Goal: Task Accomplishment & Management: Use online tool/utility

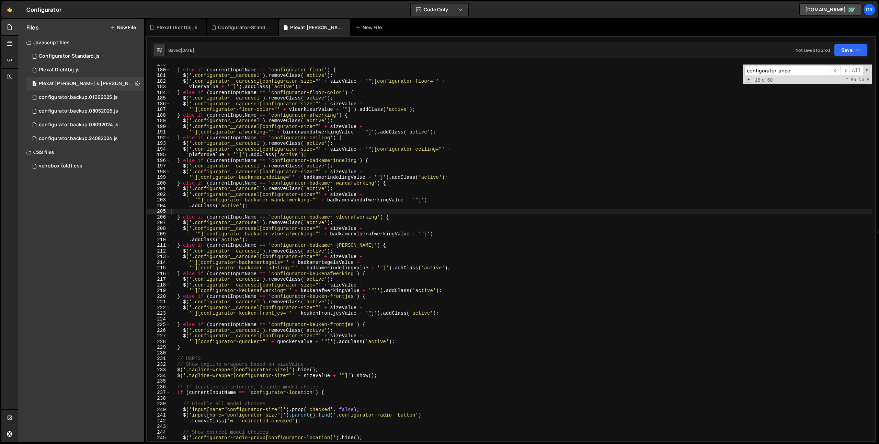
scroll to position [1011, 0]
click at [0, 0] on icon at bounding box center [0, 0] width 0 height 0
click at [209, 26] on icon at bounding box center [211, 27] width 5 height 7
drag, startPoint x: 209, startPoint y: 27, endPoint x: 202, endPoint y: 29, distance: 7.9
click at [0, 0] on icon at bounding box center [0, 0] width 0 height 0
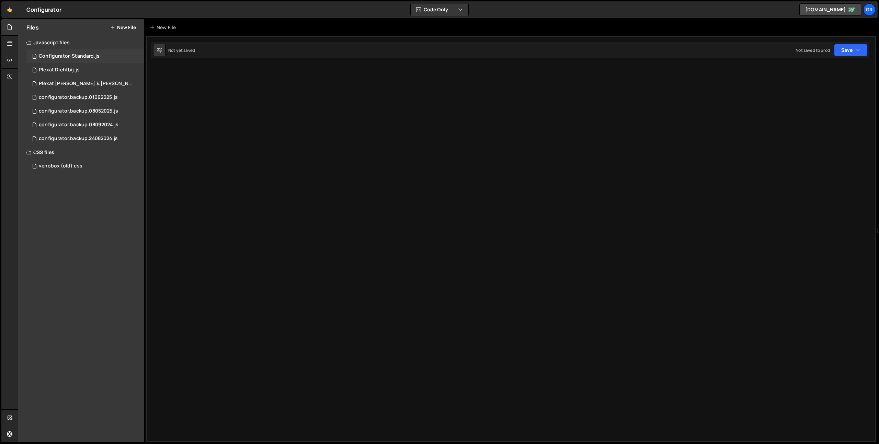
click at [97, 61] on div "1 Configurator-Standard.js 0" at bounding box center [85, 56] width 118 height 14
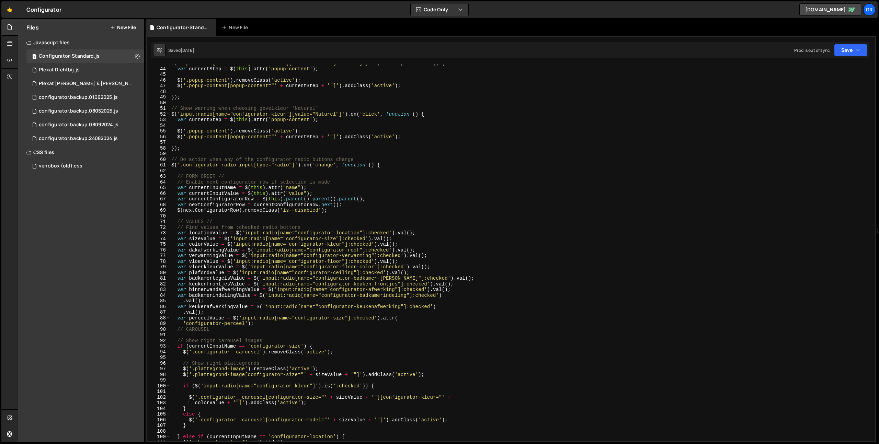
scroll to position [351, 0]
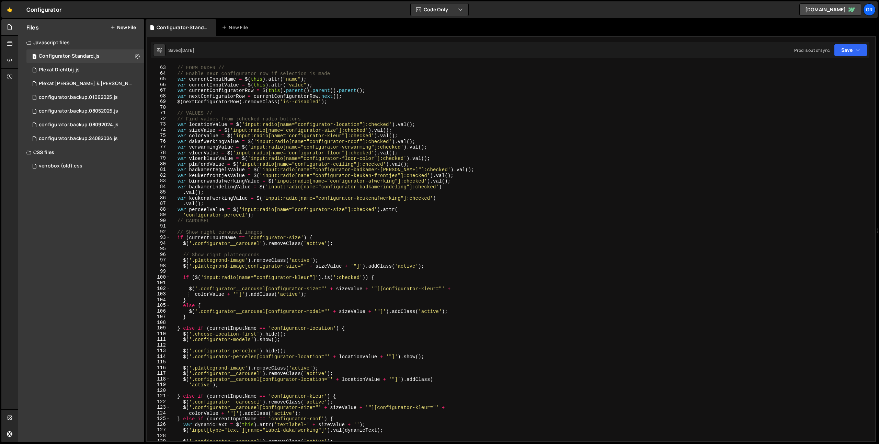
type textarea "var perceelValue = $('input:radio[name="configurator-size"]:checked').attr("
click at [470, 210] on div "// FORM ORDER // // Enable next configurator row if selection is made var curre…" at bounding box center [521, 253] width 702 height 388
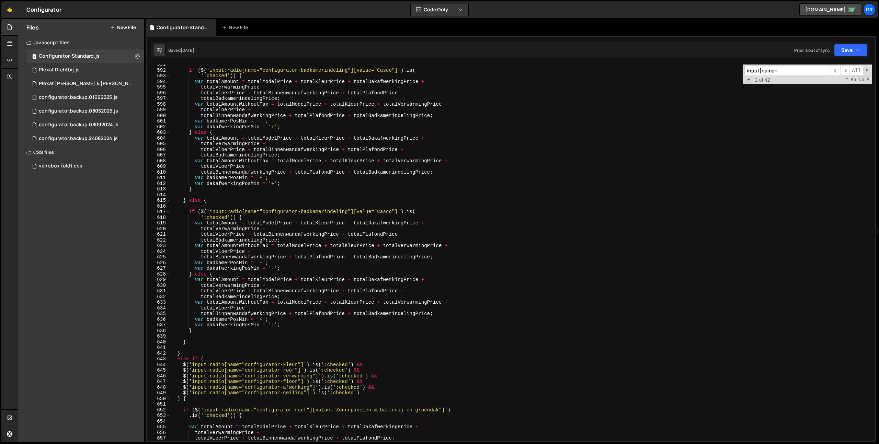
type input "input[name="
click at [469, 210] on div "if ( $ ( 'input:radio[name="configurator-badkamerindeling"][value="Casco"]' ) .…" at bounding box center [521, 256] width 702 height 388
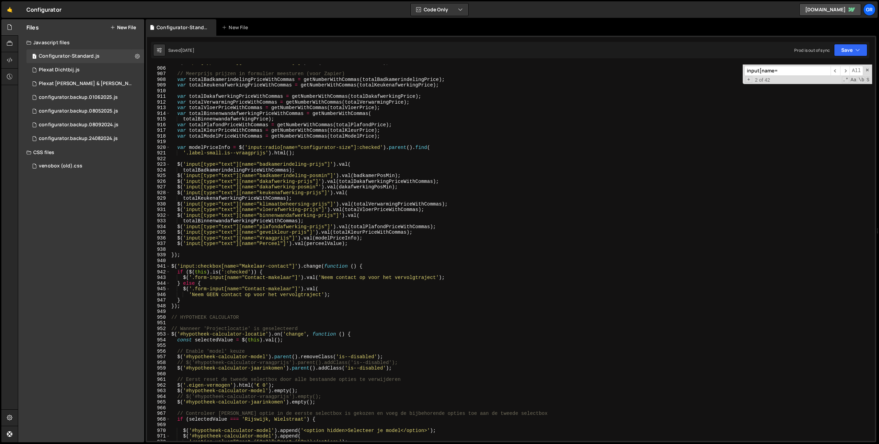
scroll to position [5117, 0]
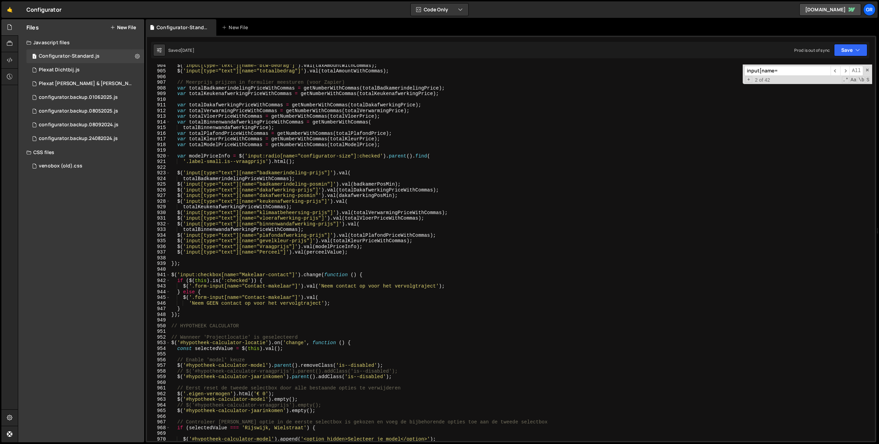
click at [351, 252] on div "$ ( 'input[type="text"][name="btw-bedrag"]' ) . val ( taxAmountWithCommas ) ; $…" at bounding box center [521, 256] width 702 height 388
type textarea "$('input[type="text"][name="Perceel"]').val(perceelValue);"
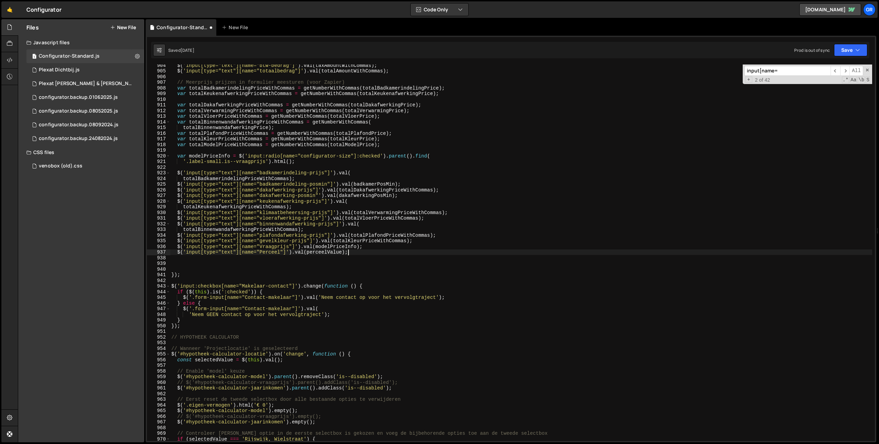
click at [366, 253] on div "$ ( 'input[type="text"][name="btw-bedrag"]' ) . val ( taxAmountWithCommas ) ; $…" at bounding box center [521, 256] width 702 height 388
type textarea "$('input[type="text"][name="Perceel"]').val(perceelValue);"
click at [178, 252] on div "$ ( 'input[type="text"][name="btw-bedrag"]' ) . val ( taxAmountWithCommas ) ; $…" at bounding box center [521, 256] width 702 height 388
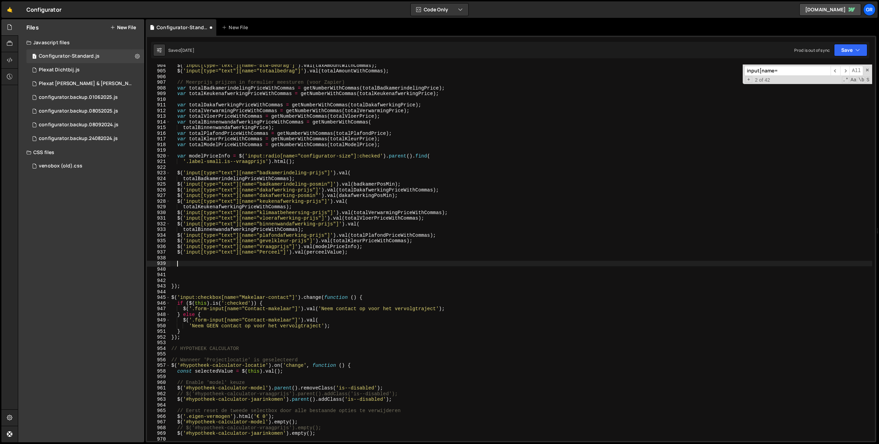
paste textarea "$('input[type="text"][name="Perceel"]').val(perceelValue);"
click at [245, 264] on div "$ ( 'input[type="text"][name="btw-bedrag"]' ) . val ( taxAmountWithCommas ) ; $…" at bounding box center [521, 256] width 702 height 388
click at [267, 264] on div "$ ( 'input[type="text"][name="btw-bedrag"]' ) . val ( taxAmountWithCommas ) ; $…" at bounding box center [521, 256] width 702 height 388
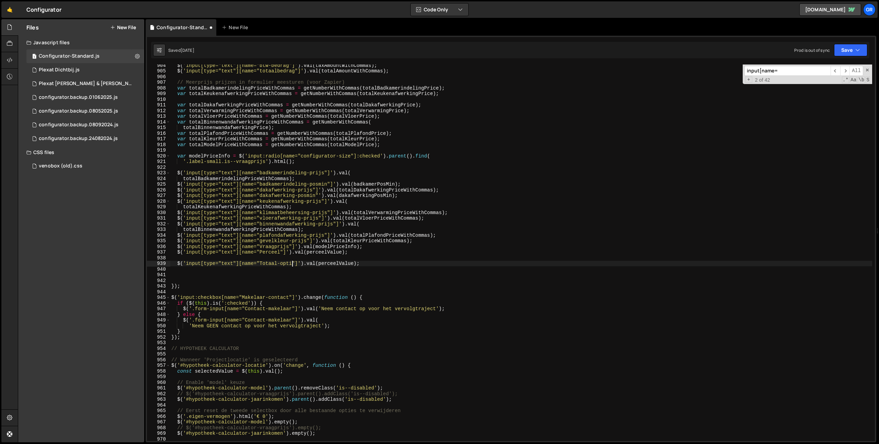
scroll to position [0, 9]
drag, startPoint x: 278, startPoint y: 263, endPoint x: 297, endPoint y: 264, distance: 19.3
click at [297, 264] on div "$ ( 'input[type="text"][name="btw-bedrag"]' ) . val ( taxAmountWithCommas ) ; $…" at bounding box center [521, 256] width 702 height 388
paste textarea
click at [343, 263] on div "$ ( 'input[type="text"][name="btw-bedrag"]' ) . val ( taxAmountWithCommas ) ; $…" at bounding box center [521, 256] width 702 height 388
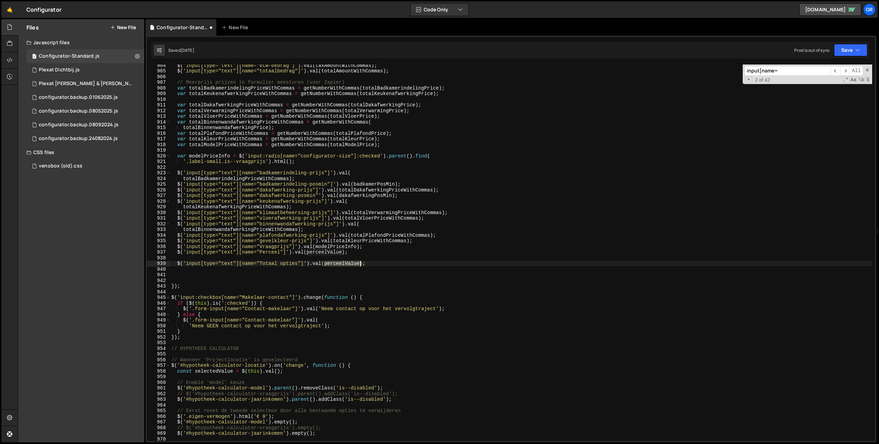
click at [343, 263] on div "$ ( 'input[type="text"][name="btw-bedrag"]' ) . val ( taxAmountWithCommas ) ; $…" at bounding box center [521, 256] width 702 height 388
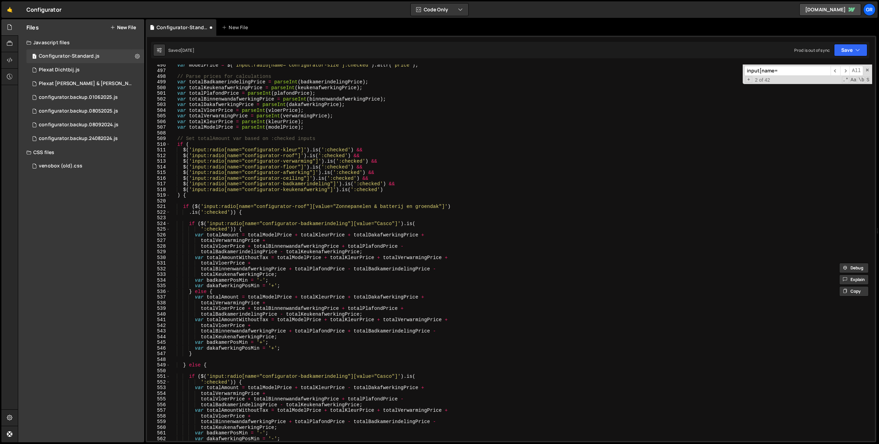
scroll to position [2699, 0]
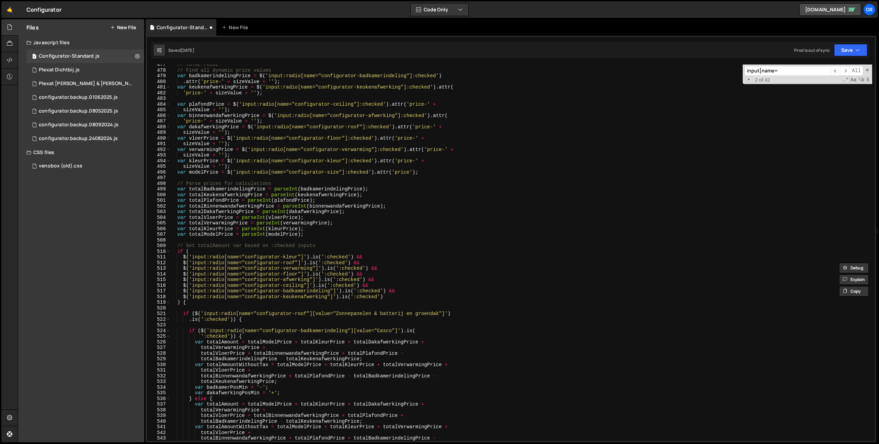
click at [327, 237] on div "// TOTAL PRICE // Find all dynamic price values var badkamerindelingPrice = $ (…" at bounding box center [521, 256] width 702 height 388
click at [430, 171] on div "// TOTAL PRICE // Find all dynamic price values var badkamerindelingPrice = $ (…" at bounding box center [521, 256] width 702 height 388
type textarea "var modelPrice = $('input:radio[name="configurator-size"]:checked').attr('price…"
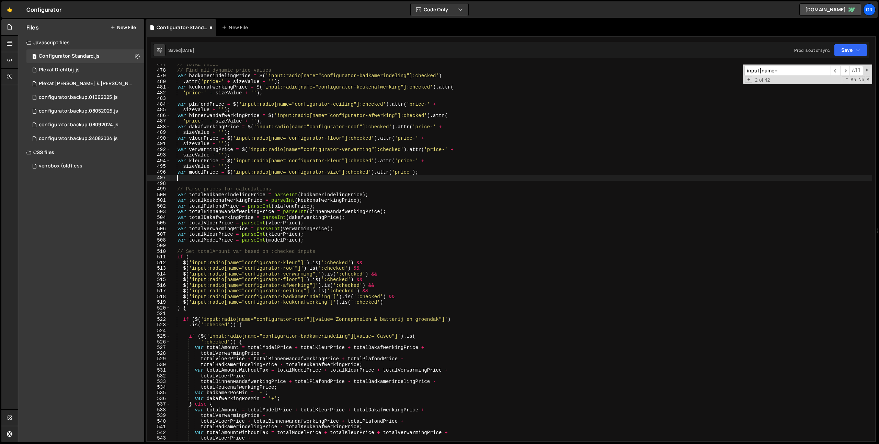
scroll to position [0, 0]
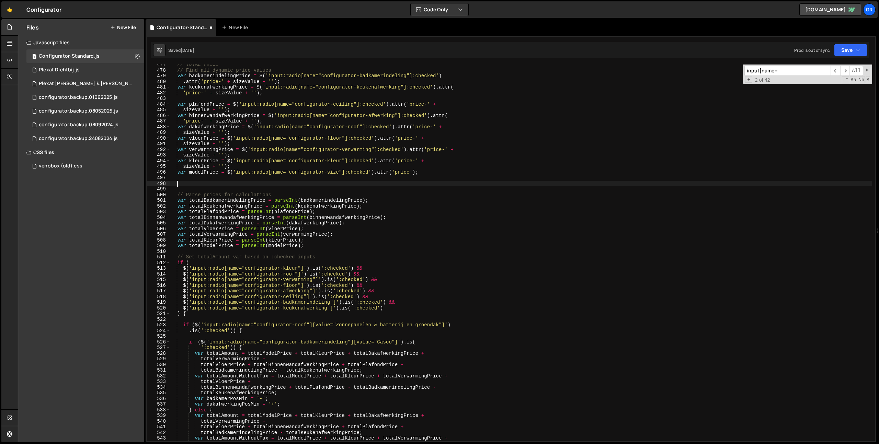
paste textarea "optiesValue"
click at [178, 173] on div "// TOTAL PRICE // Find all dynamic price values var badkamerindelingPrice = $ (…" at bounding box center [521, 256] width 702 height 388
type textarea "var modelPrice = $('input:radio[name="configurator-size"]:checked').attr('price…"
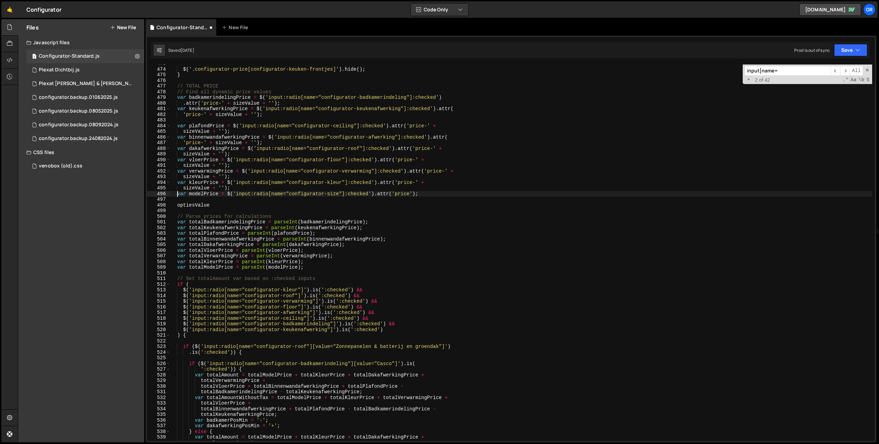
scroll to position [2678, 0]
click at [430, 192] on div "$ ( '.configurator-price[configurator-keuken-frontjes]' ) . hide ( ) ; } // TOT…" at bounding box center [521, 255] width 702 height 388
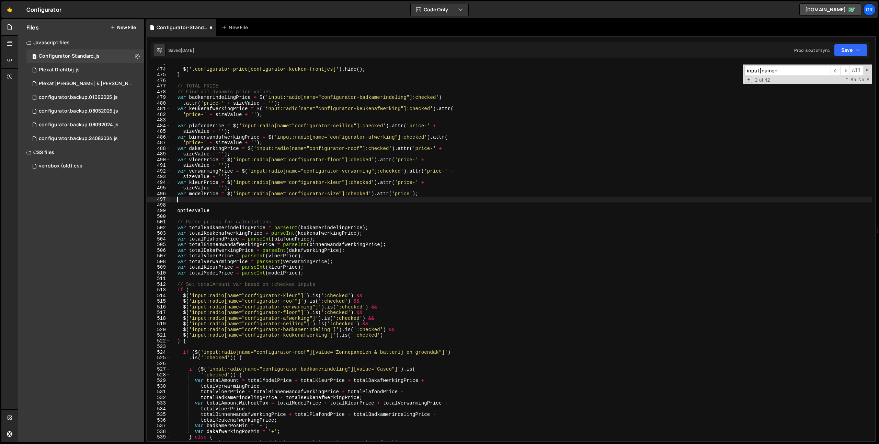
paste textarea "var modelPrice = $('input:radio[name="configurator-size"]:checked').attr('price…"
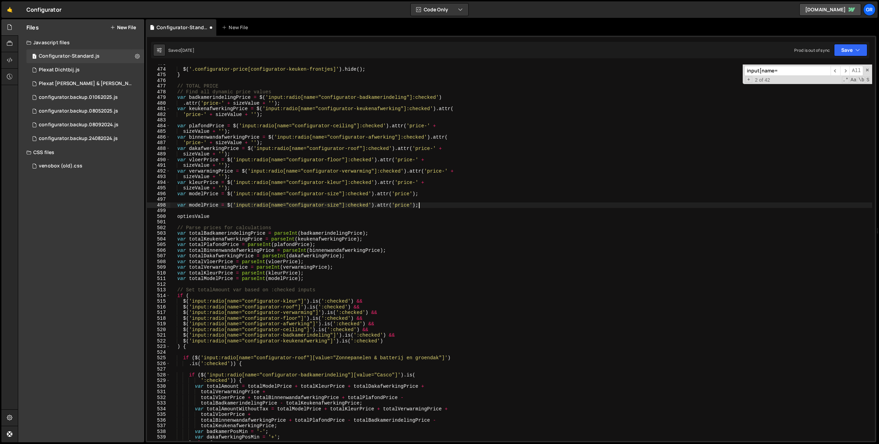
click at [188, 217] on div "$ ( '.configurator-price[configurator-keuken-frontjes]' ) . hide ( ) ; } // TOT…" at bounding box center [521, 255] width 702 height 388
type textarea "optiesValue"
click at [188, 217] on div "$ ( '.configurator-price[configurator-keuken-frontjes]' ) . hide ( ) ; } // TOT…" at bounding box center [521, 255] width 702 height 388
type textarea "var modelPrice = $('input:radio[name="configurator-size"]:checked').attr('price…"
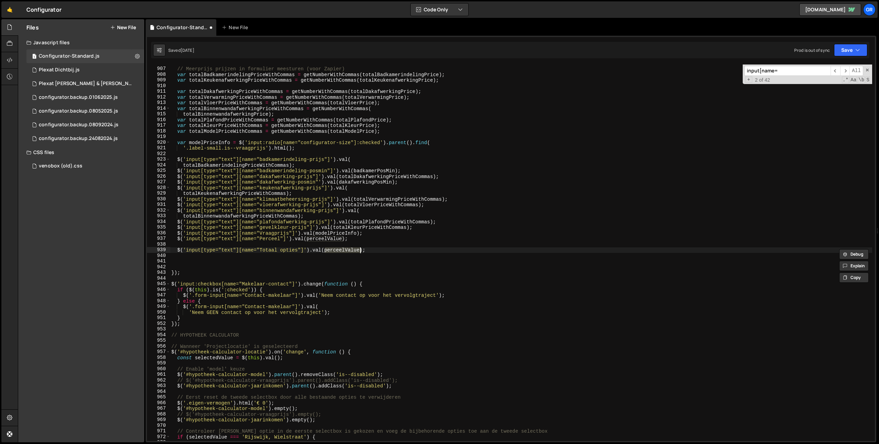
scroll to position [5131, 0]
click at [384, 251] on div "// Meerprijs prijzen in formulier meesturen (voor Zapier) var totalBadkamerinde…" at bounding box center [521, 254] width 702 height 388
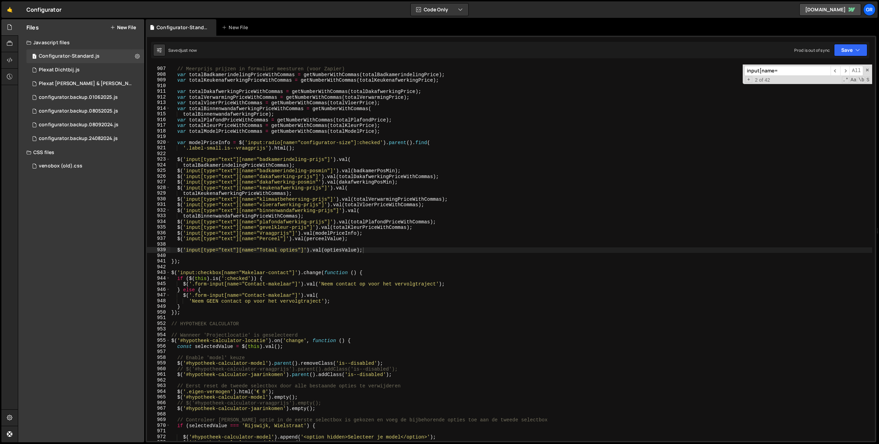
drag, startPoint x: 868, startPoint y: 70, endPoint x: 867, endPoint y: 66, distance: 4.7
click at [868, 70] on span at bounding box center [867, 70] width 5 height 5
click at [862, 49] on button "Save" at bounding box center [850, 50] width 33 height 12
click at [834, 67] on div "Save to Staging S" at bounding box center [827, 67] width 71 height 7
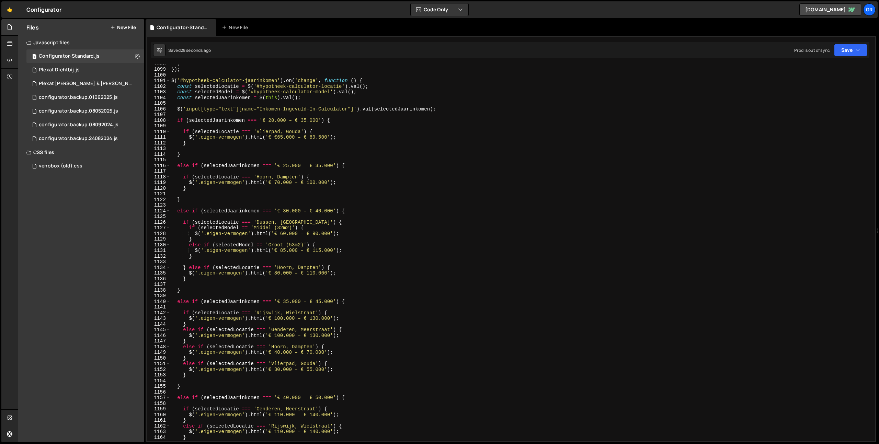
scroll to position [6219, 0]
click at [446, 229] on div "} }) ; $ ( '#hypotheek-calculator-jaarinkomen' ) . on ( 'change' , function ( )…" at bounding box center [521, 254] width 702 height 388
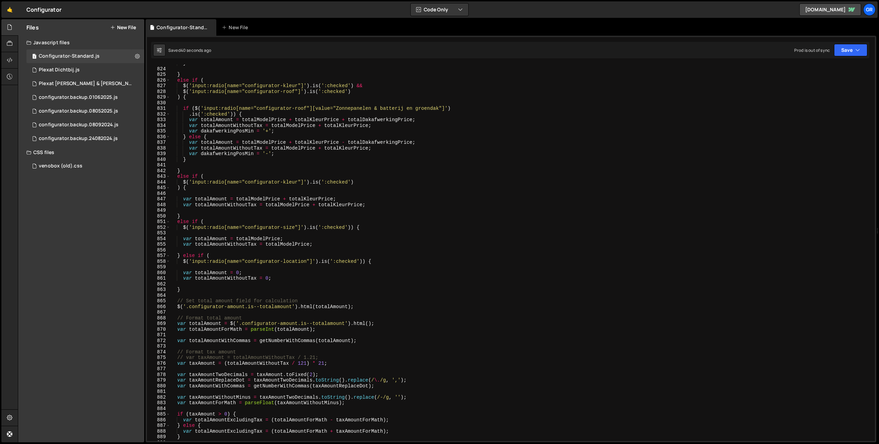
scroll to position [4661, 0]
click at [318, 244] on div "} } else if ( $ ( 'input:radio[name="configurator-kleur"]' ) . is ( ':checked' …" at bounding box center [521, 254] width 702 height 388
type textarea "var totalAmountWithoutTax = totalModelPrice;"
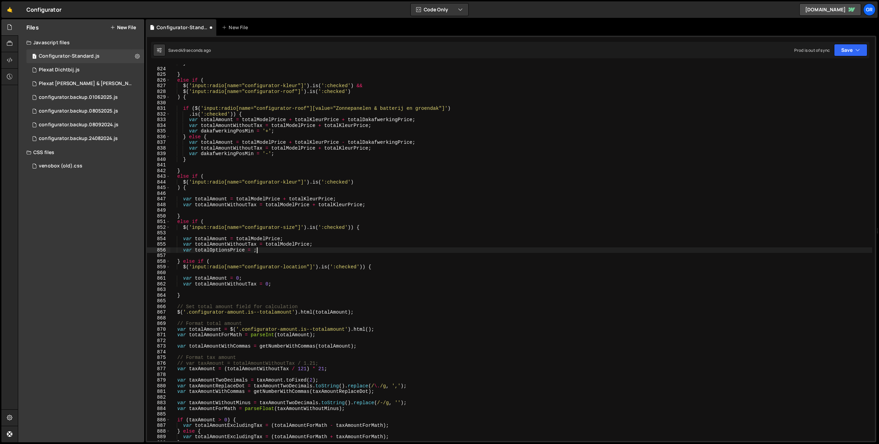
scroll to position [0, 5]
click at [230, 249] on div "} } else if ( $ ( 'input:radio[name="configurator-kleur"]' ) . is ( ':checked' …" at bounding box center [521, 254] width 702 height 388
click at [244, 249] on div "} } else if ( $ ( 'input:radio[name="configurator-kleur"]' ) . is ( ':checked' …" at bounding box center [521, 254] width 702 height 388
click at [256, 249] on div "} } else if ( $ ( 'input:radio[name="configurator-kleur"]' ) . is ( ':checked' …" at bounding box center [521, 254] width 702 height 388
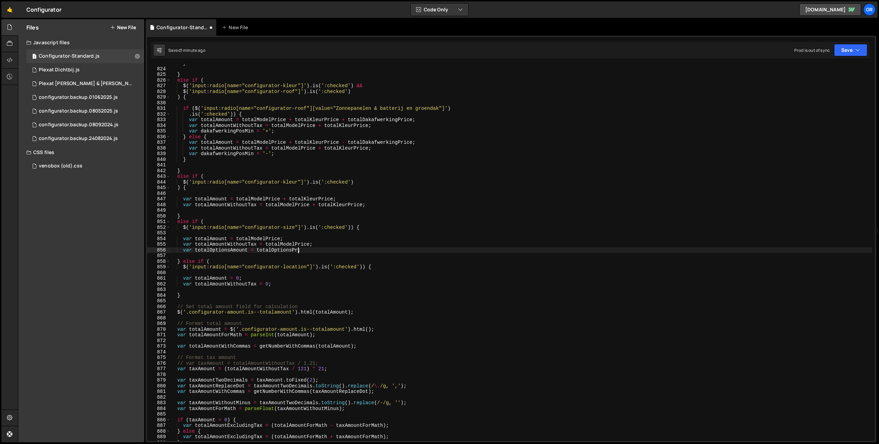
type textarea "var totalOptionsAmount = totalOptionsPrice;"
click at [266, 253] on div "} } else if ( $ ( 'input:radio[name="configurator-kleur"]' ) . is ( ':checked' …" at bounding box center [521, 254] width 702 height 388
click at [270, 250] on div "} } else if ( $ ( 'input:radio[name="configurator-kleur"]' ) . is ( ':checked' …" at bounding box center [521, 254] width 702 height 388
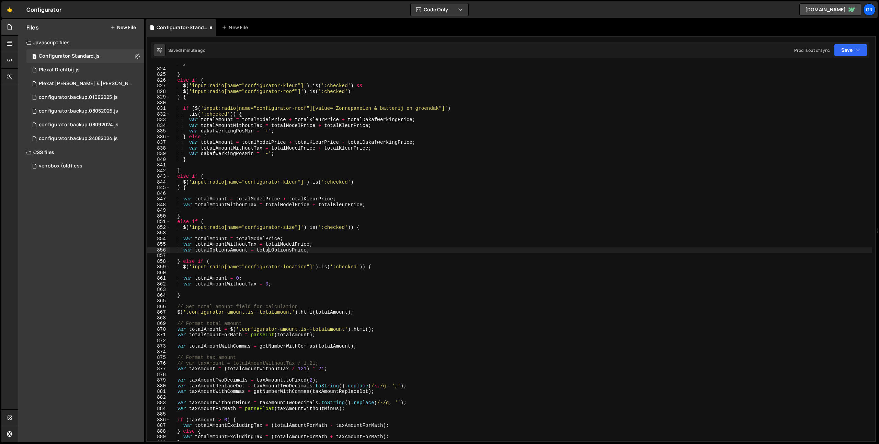
click at [270, 250] on div "} } else if ( $ ( 'input:radio[name="configurator-kleur"]' ) . is ( ':checked' …" at bounding box center [521, 254] width 702 height 388
click at [273, 240] on div "} } else if ( $ ( 'input:radio[name="configurator-kleur"]' ) . is ( ':checked' …" at bounding box center [521, 254] width 702 height 388
click at [311, 247] on div "} } else if ( $ ( 'input:radio[name="configurator-kleur"]' ) . is ( ':checked' …" at bounding box center [521, 254] width 702 height 388
click at [311, 252] on div "} } else if ( $ ( 'input:radio[name="configurator-kleur"]' ) . is ( ':checked' …" at bounding box center [521, 254] width 702 height 388
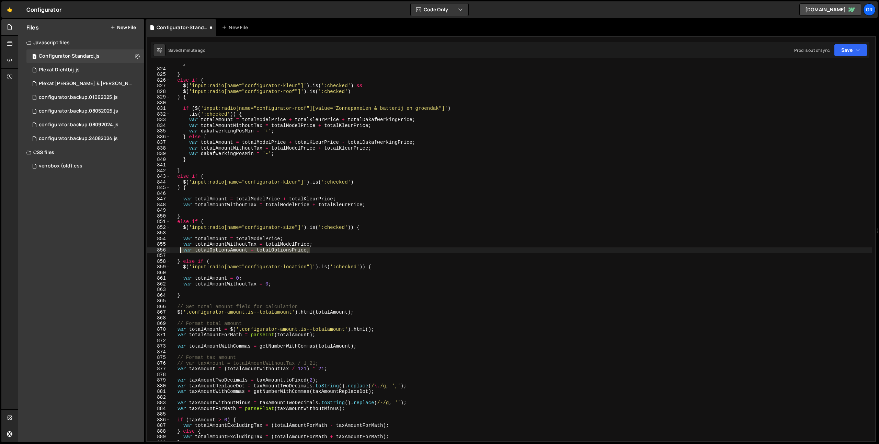
drag, startPoint x: 182, startPoint y: 250, endPoint x: 269, endPoint y: 248, distance: 87.2
click at [182, 250] on div "} } else if ( $ ( 'input:radio[name="configurator-kleur"]' ) . is ( ':checked' …" at bounding box center [521, 254] width 702 height 388
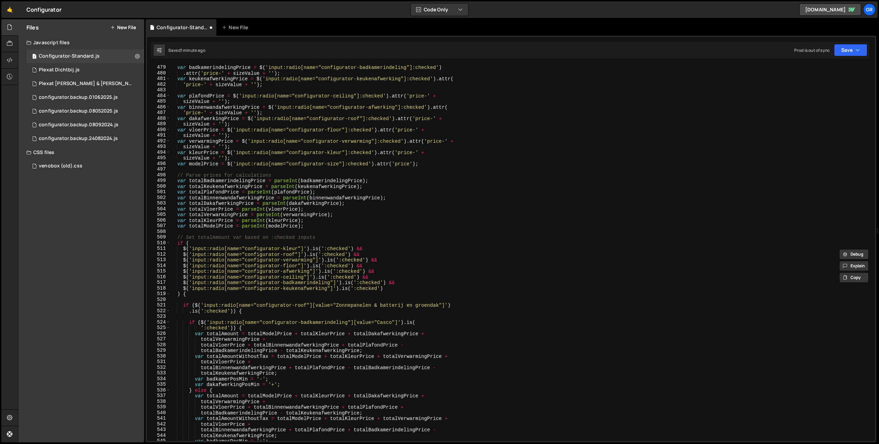
scroll to position [2589, 0]
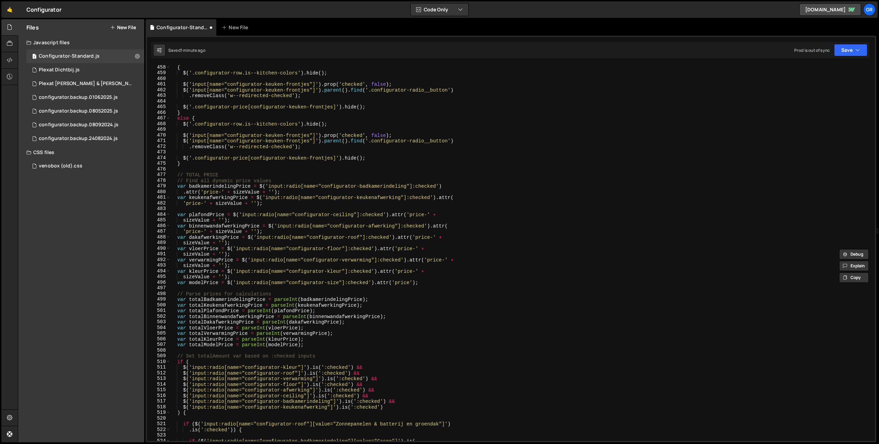
click at [311, 346] on div "{ $ ( '.configurator-row.is--kitchen-colors' ) . hide ( ) ; $ ( 'input[name="co…" at bounding box center [521, 259] width 702 height 388
type textarea "var totalModelPrice = parseInt(modelPrice);"
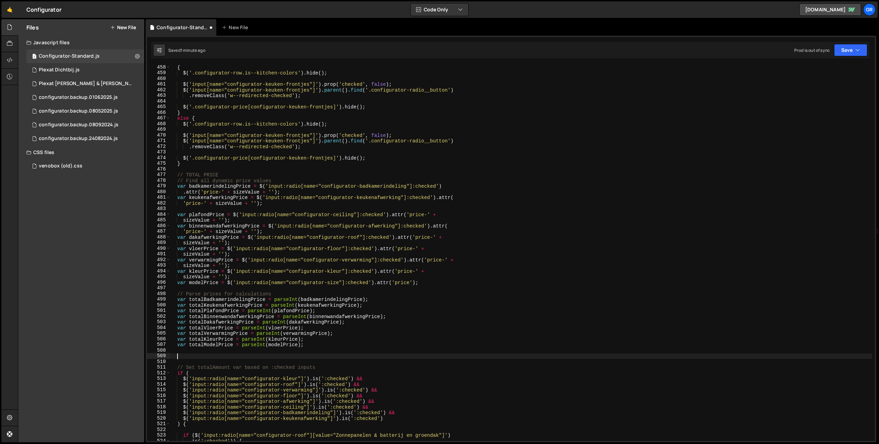
paste textarea "var totalOptionsAmount = totalOptionsPrice;"
type textarea "var totalOptionsAmount = totalOptionsPrice;"
click at [432, 283] on div "{ $ ( '.configurator-row.is--kitchen-colors' ) . hide ( ) ; $ ( 'input[name="co…" at bounding box center [521, 259] width 702 height 388
type textarea "var modelPrice = $('input:radio[name="configurator-size"]:checked').attr('price…"
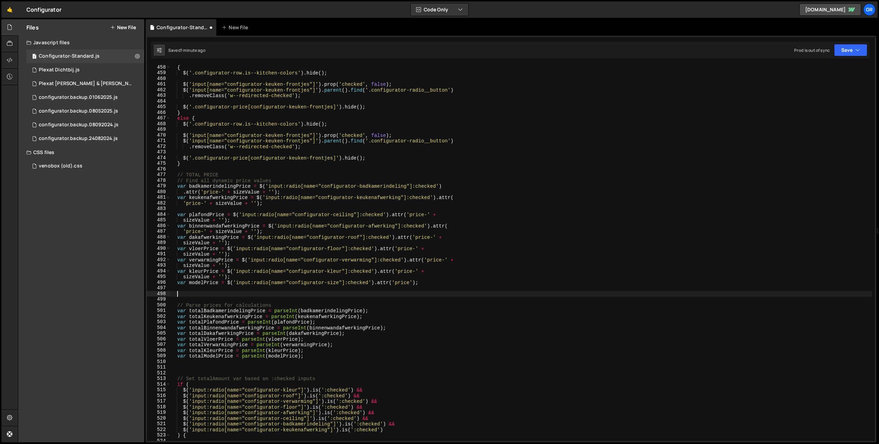
type textarea "a"
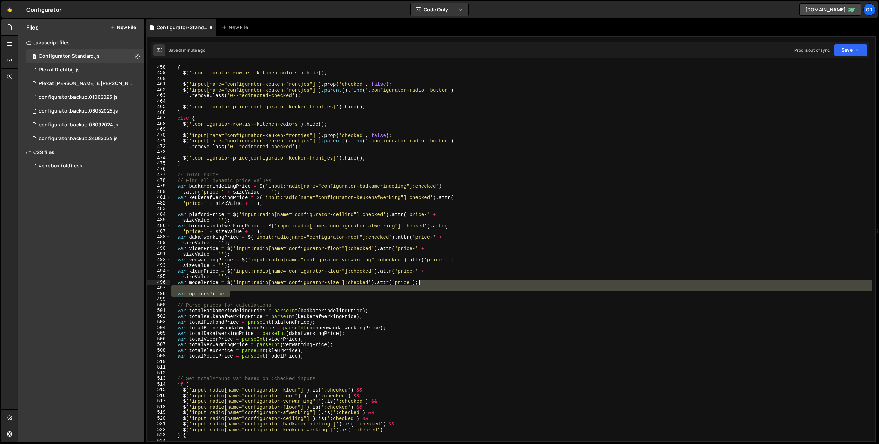
click at [436, 285] on div "{ $ ( '.configurator-row.is--kitchen-colors' ) . hide ( ) ; $ ( 'input[name="co…" at bounding box center [521, 259] width 702 height 388
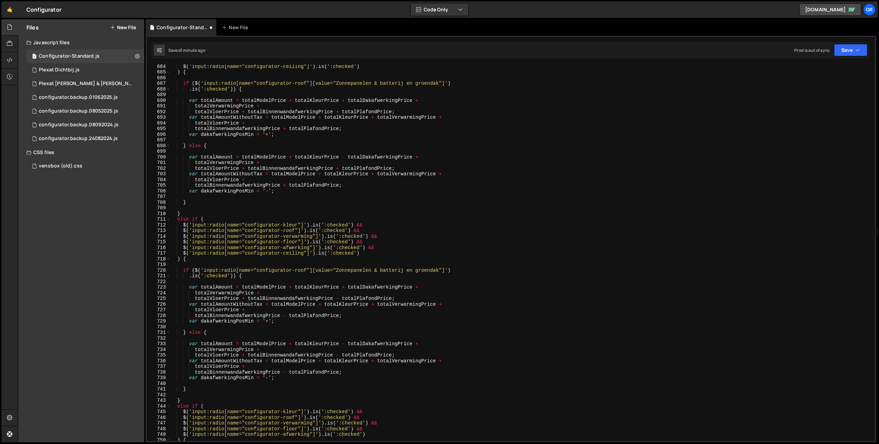
scroll to position [3870, 0]
click at [311, 363] on div "$ ( 'input:radio[name="configurator-ceiling"]' ) . is ( ':checked' ) ) { if ( $…" at bounding box center [521, 258] width 702 height 388
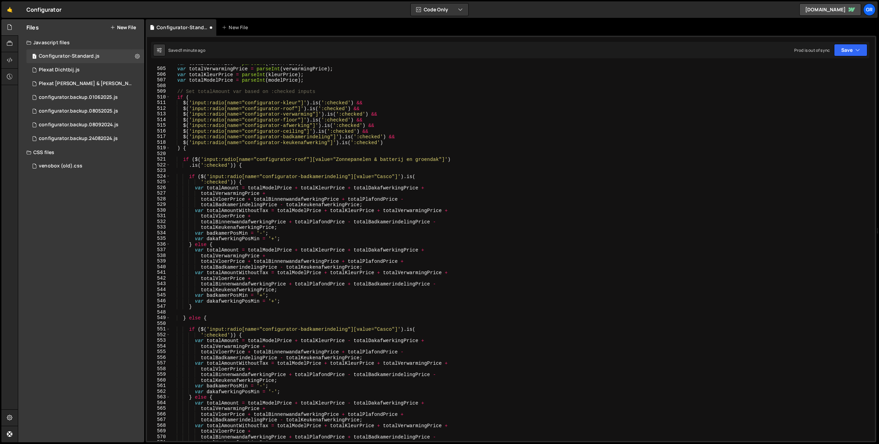
scroll to position [2853, 0]
click at [294, 240] on div "var totalVloerPrice = parseInt ( vloerPrice ) ; var totalVerwarmingPrice = pars…" at bounding box center [521, 254] width 702 height 388
type textarea "var dakafwerkingPosMin = '+';"
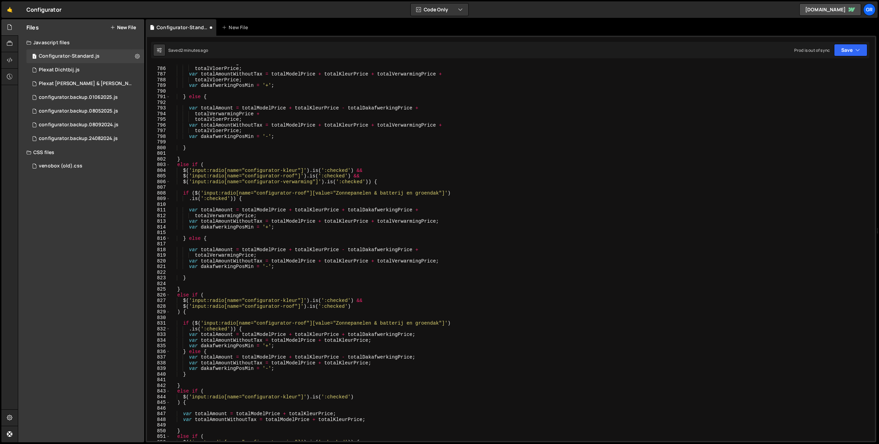
scroll to position [4486, 0]
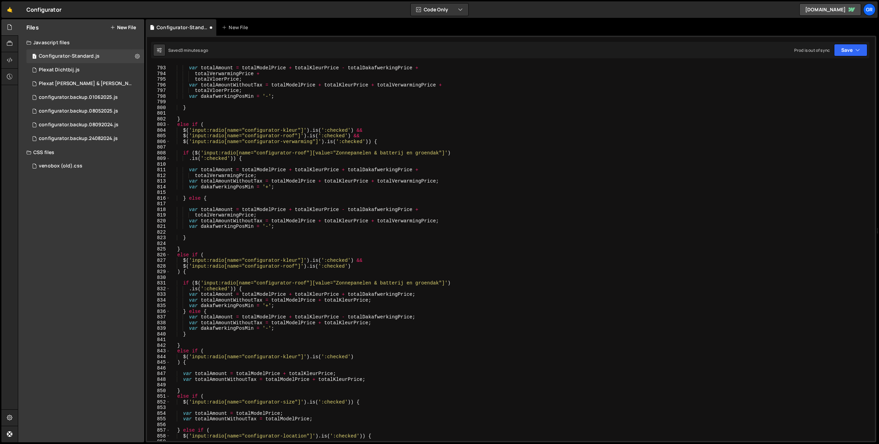
click at [326, 237] on div "var totalAmount = totalModelPrice + totalKleurPrice - totalDakafwerkingPrice + …" at bounding box center [521, 253] width 702 height 388
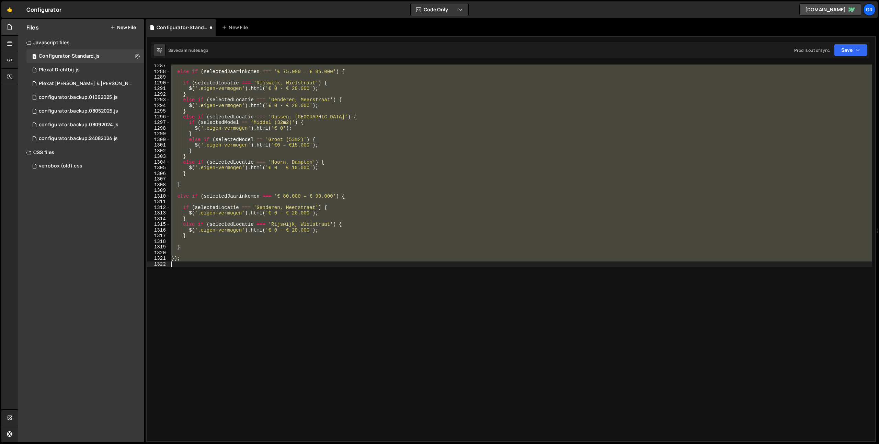
scroll to position [5125, 0]
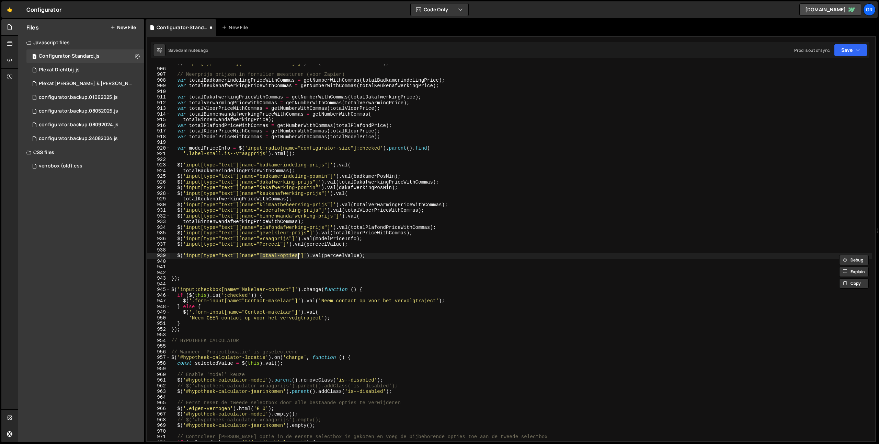
type textarea "$('input[type="text"][name="Perceel"]').val(perceelValue);"
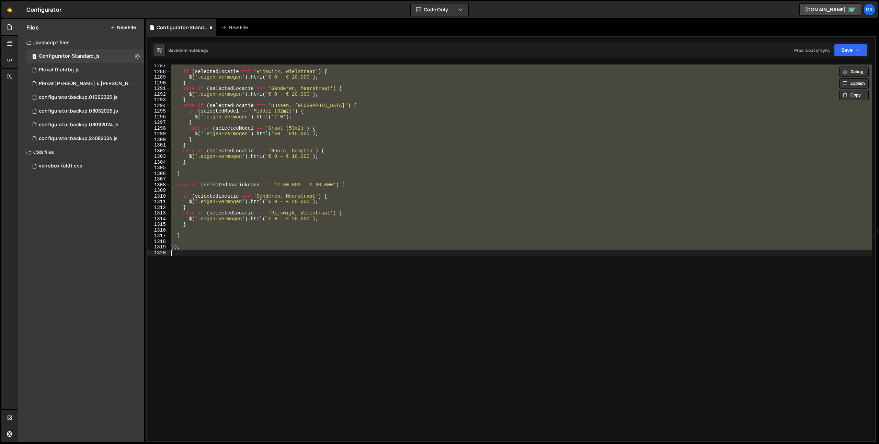
scroll to position [7287, 0]
type textarea "// CONFIGURATOR"
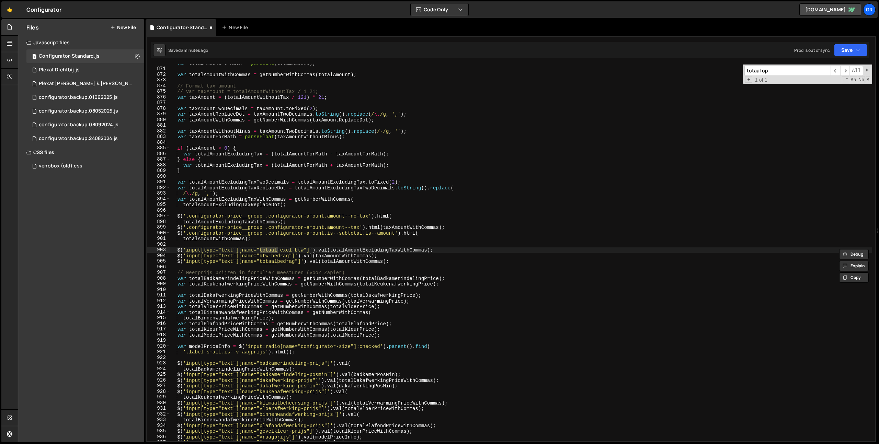
scroll to position [5131, 0]
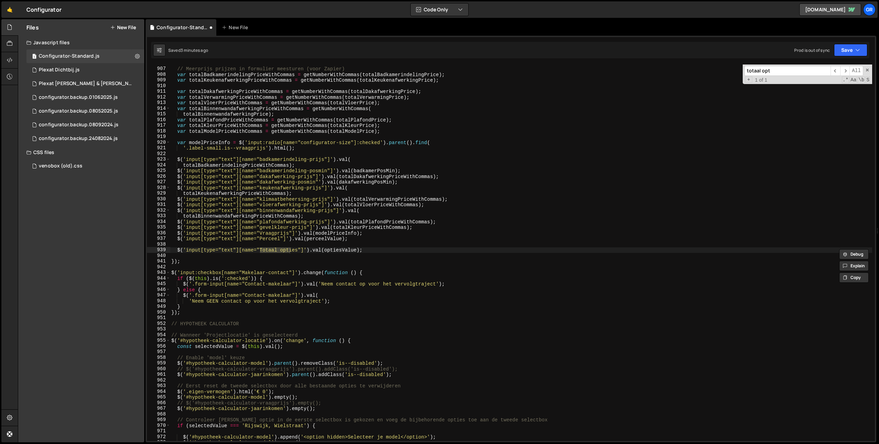
type input "totaal opt"
click at [393, 244] on div "// Meerprijs prijzen in formulier meesturen (voor Zapier) var totalBadkamerinde…" at bounding box center [521, 254] width 702 height 388
click at [390, 251] on div "// Meerprijs prijzen in formulier meesturen (voor Zapier) var totalBadkamerinde…" at bounding box center [521, 254] width 702 height 388
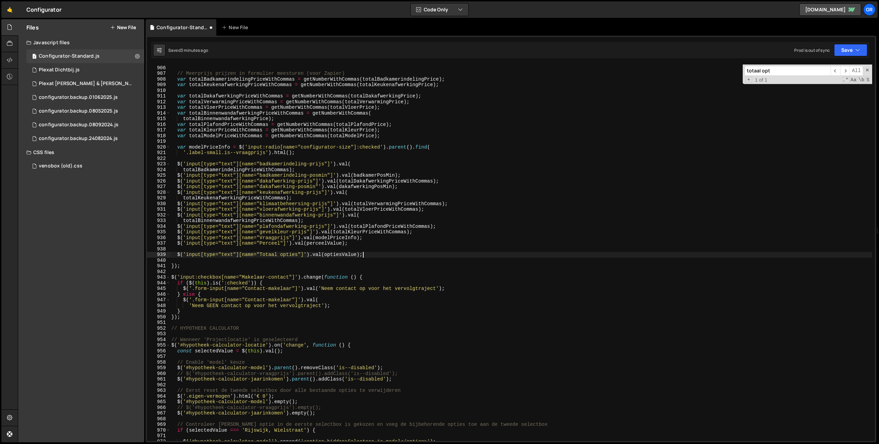
scroll to position [5119, 0]
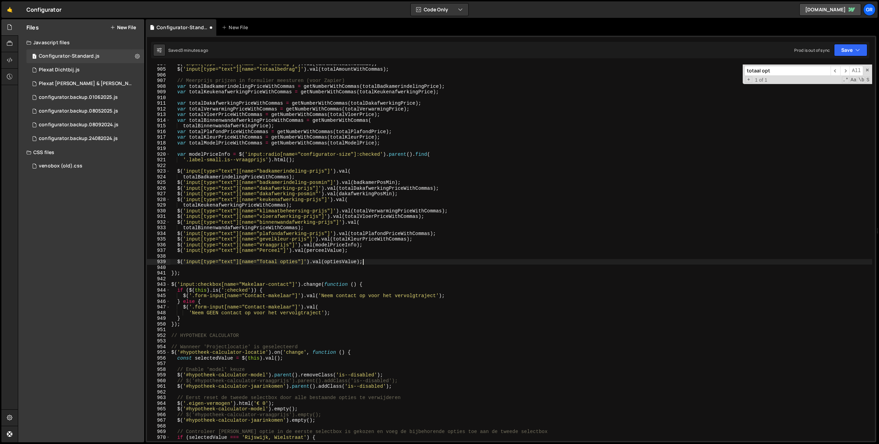
click at [432, 155] on div "$ ( 'input[type="text"][name="btw-bedrag"]' ) . val ( taxAmountWithCommas ) ; $…" at bounding box center [521, 255] width 702 height 388
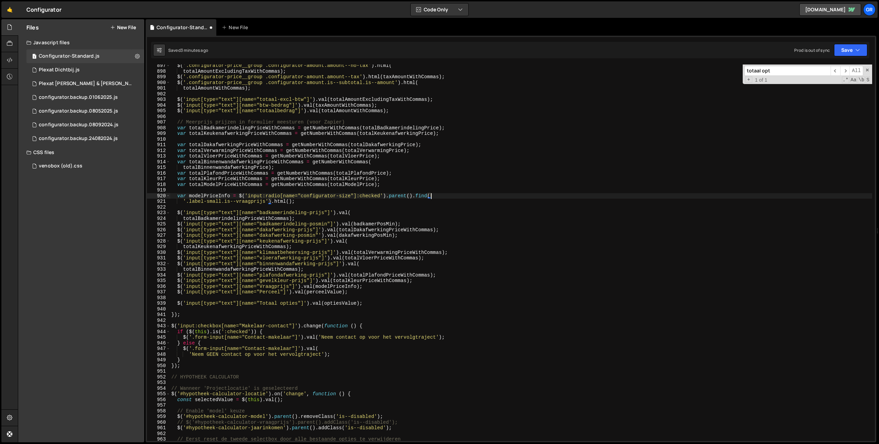
scroll to position [5078, 0]
drag, startPoint x: 367, startPoint y: 305, endPoint x: 183, endPoint y: 302, distance: 184.1
click at [188, 302] on div "$ ( '.configurator-price__group .configurator-amount.amount--no-tax' ) . html (…" at bounding box center [521, 257] width 702 height 388
click at [178, 303] on div "$ ( '.configurator-price__group .configurator-amount.amount--no-tax' ) . html (…" at bounding box center [521, 257] width 702 height 388
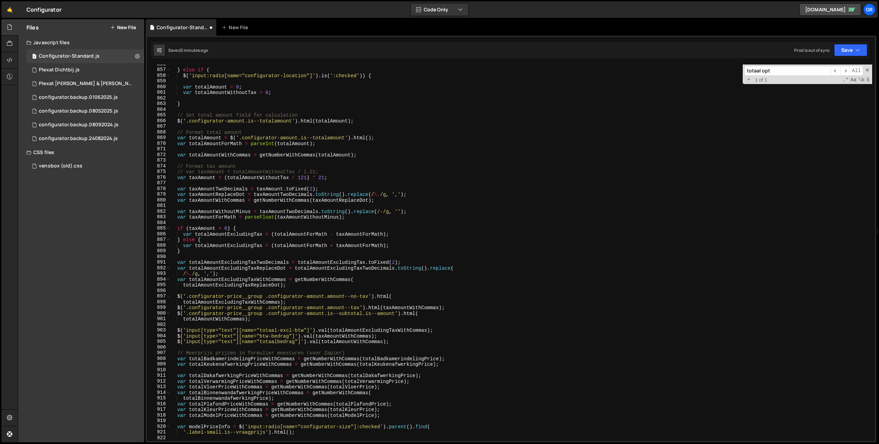
scroll to position [4846, 0]
click at [213, 140] on div "} else if ( $ ( 'input:radio[name="configurator-location"]' ) . is ( ':checked'…" at bounding box center [521, 256] width 702 height 388
click at [382, 134] on div "} else if ( $ ( 'input:radio[name="configurator-location"]' ) . is ( ':checked'…" at bounding box center [521, 256] width 702 height 388
click at [387, 122] on div "} else if ( $ ( 'input:radio[name="configurator-location"]' ) . is ( ':checked'…" at bounding box center [521, 256] width 702 height 388
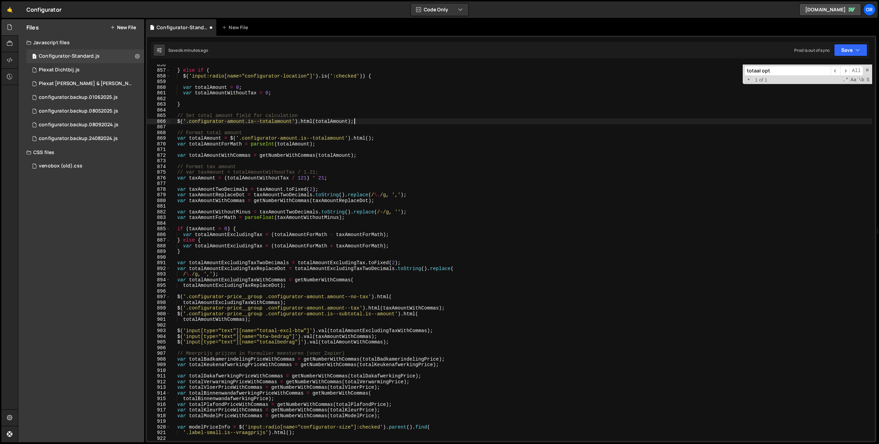
type textarea "$('.configurator-amount.is--totalamount').html(totalAmount);"
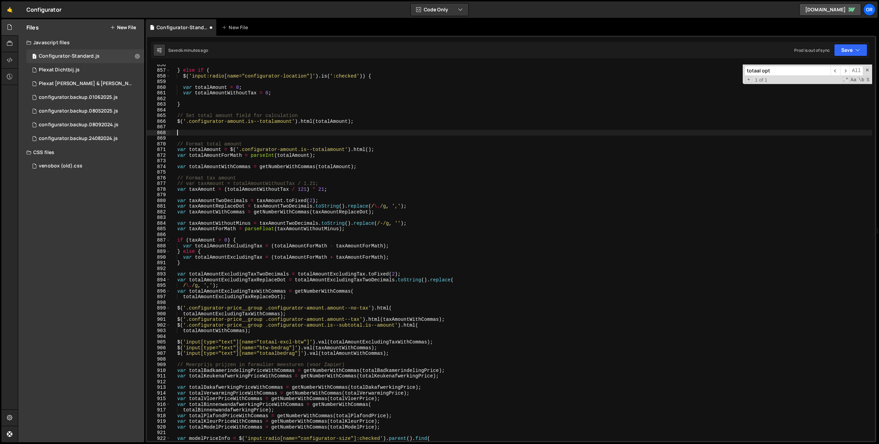
scroll to position [0, 0]
paste textarea "totalAmount"
drag, startPoint x: 849, startPoint y: 48, endPoint x: 842, endPoint y: 53, distance: 7.9
click at [848, 48] on button "Save" at bounding box center [850, 50] width 33 height 12
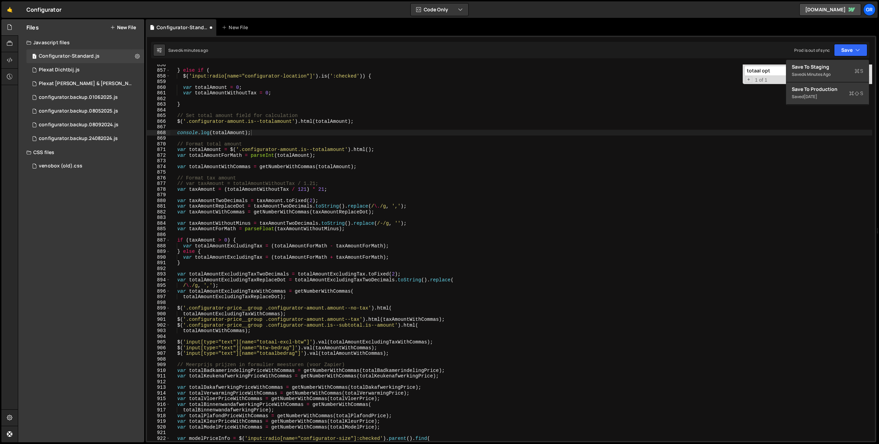
click at [833, 58] on div "Type cmd + s to save your Javascript file. XXXXXXXXXXXXXXXXXXXXXXXXXXXXXXXXXXXX…" at bounding box center [511, 239] width 731 height 407
click at [842, 53] on button "Save" at bounding box center [850, 50] width 33 height 12
click at [831, 66] on div "Save to Staging S" at bounding box center [827, 67] width 71 height 7
type textarea "var taxAmountForMath = parseFloat(taxAmountWithoutMinus);"
click at [205, 229] on div "} else if ( $ ( 'input:radio[name="configurator-location"]' ) . is ( ':checked'…" at bounding box center [521, 256] width 702 height 388
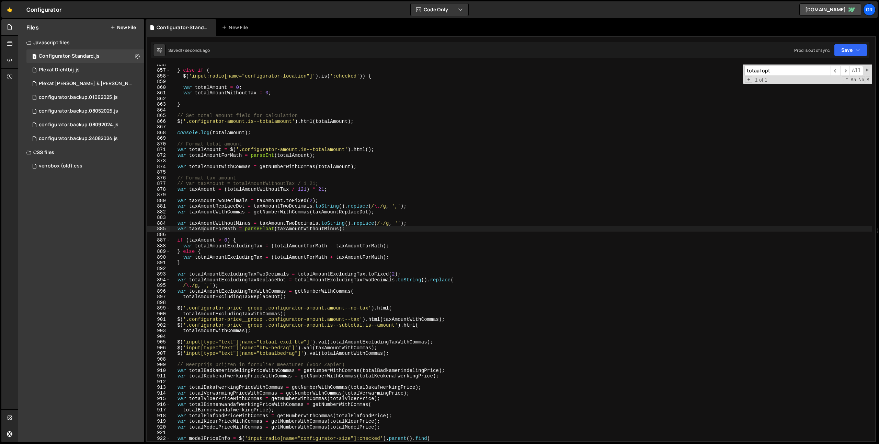
click at [205, 229] on div "} else if ( $ ( 'input:radio[name="configurator-location"]' ) . is ( ':checked'…" at bounding box center [521, 256] width 702 height 388
click at [245, 234] on div "} else if ( $ ( 'input:radio[name="configurator-location"]' ) . is ( ':checked'…" at bounding box center [521, 256] width 702 height 388
click at [233, 134] on div "} else if ( $ ( 'input:radio[name="configurator-location"]' ) . is ( ':checked'…" at bounding box center [521, 256] width 702 height 388
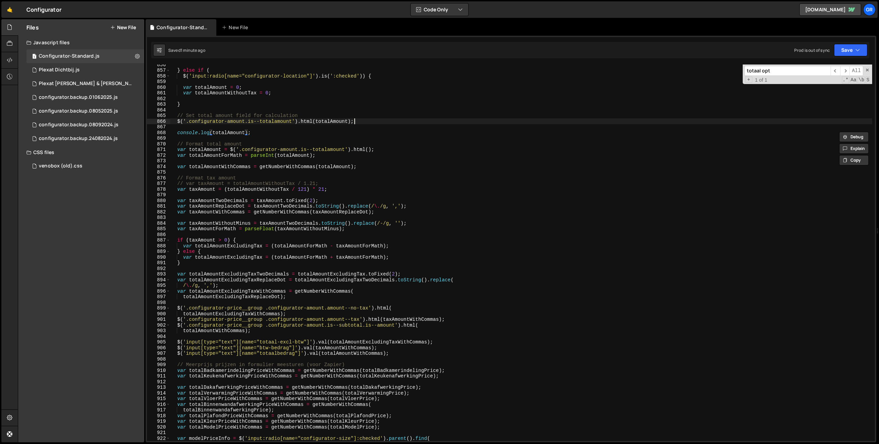
click at [367, 123] on div "} else if ( $ ( 'input:radio[name="configurator-location"]' ) . is ( ':checked'…" at bounding box center [521, 256] width 702 height 388
type textarea "$('.configurator-amount.is--totalamount').html(totalAmount);"
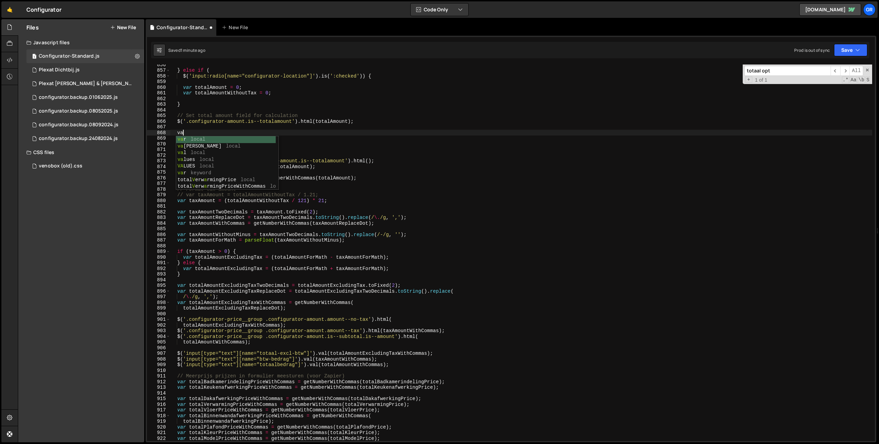
scroll to position [0, 1]
paste textarea "totalAmount"
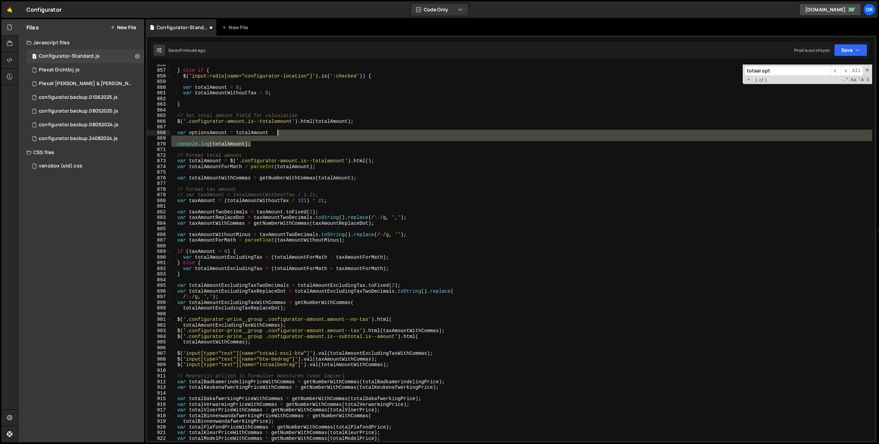
drag, startPoint x: 282, startPoint y: 143, endPoint x: 290, endPoint y: 135, distance: 11.2
click at [290, 135] on div "} else if ( $ ( 'input:radio[name="configurator-location"]' ) . is ( ':checked'…" at bounding box center [521, 256] width 702 height 388
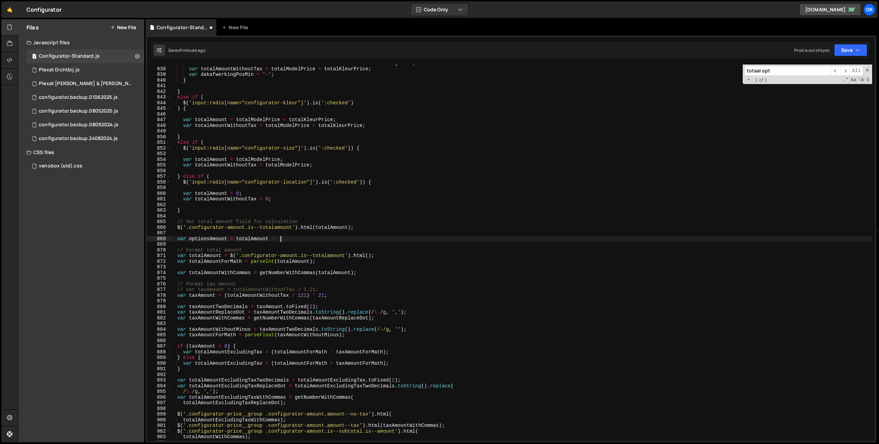
scroll to position [4740, 0]
click at [286, 161] on div "var totalAmount = totalModelPrice + totalKleurPrice - totalDakafwerkingPrice ; …" at bounding box center [521, 254] width 702 height 388
click at [285, 164] on div "var totalAmount = totalModelPrice + totalKleurPrice - totalDakafwerkingPrice ; …" at bounding box center [521, 254] width 702 height 388
click at [297, 238] on div "var totalAmount = totalModelPrice + totalKleurPrice - totalDakafwerkingPrice ; …" at bounding box center [521, 254] width 702 height 388
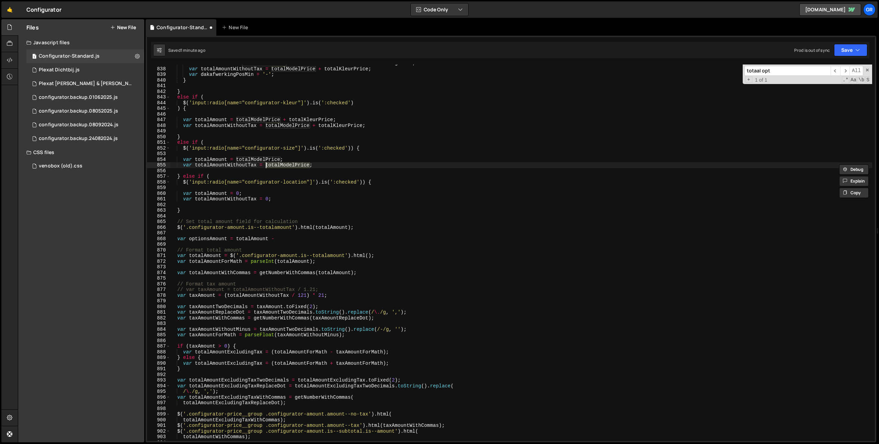
paste textarea "totalModelPrice"
drag, startPoint x: 281, startPoint y: 239, endPoint x: 288, endPoint y: 240, distance: 6.9
click at [281, 239] on div "var totalAmount = totalModelPrice + totalKleurPrice - totalDakafwerkingPrice ; …" at bounding box center [521, 254] width 702 height 388
click at [178, 240] on div "var totalAmount = totalModelPrice + totalKleurPrice - totalDakafwerkingPrice ; …" at bounding box center [521, 254] width 702 height 388
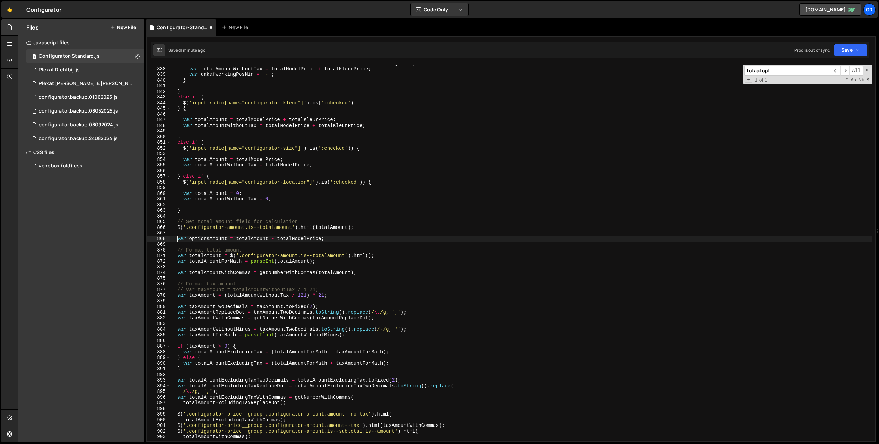
scroll to position [0, 1]
click at [366, 225] on div "var totalAmount = totalModelPrice + totalKleurPrice - totalDakafwerkingPrice ; …" at bounding box center [521, 254] width 702 height 388
type textarea "$('.configurator-amount.is--totalamount').html(totalAmount);"
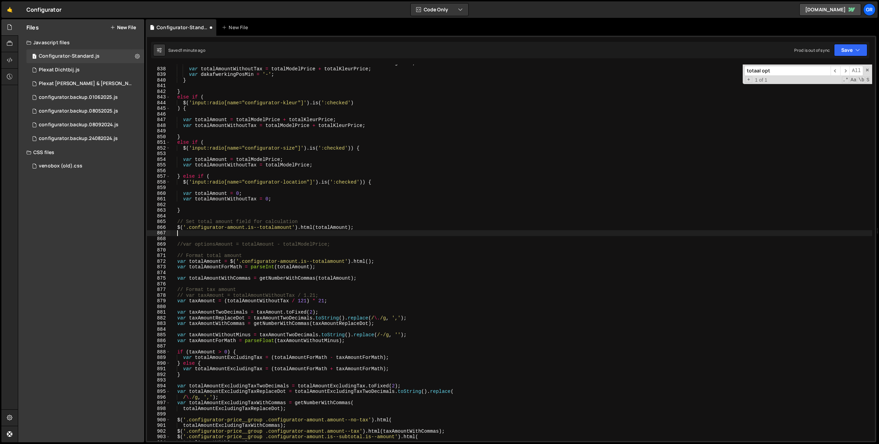
scroll to position [0, 0]
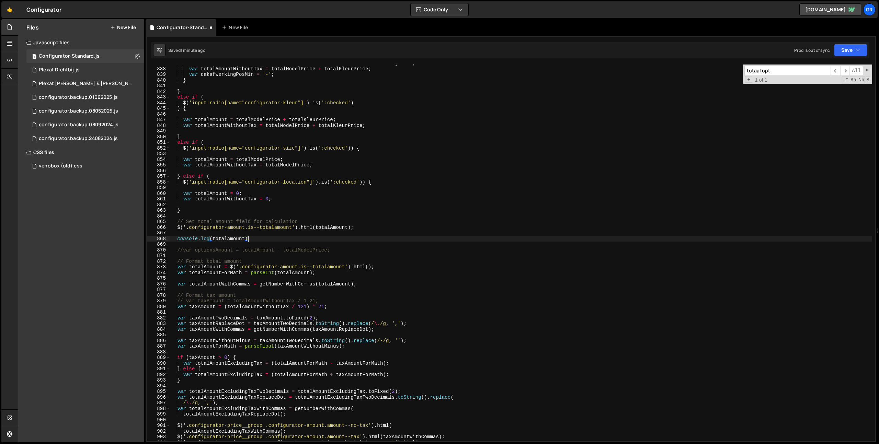
type textarea "console.log(totalAmount);"
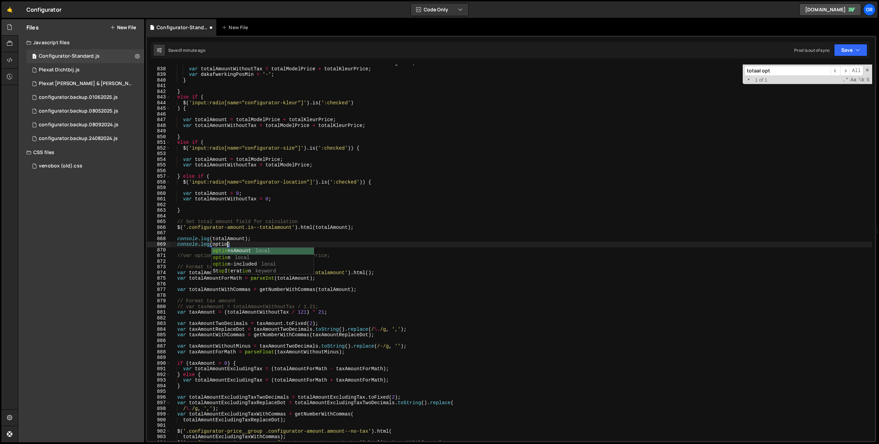
scroll to position [0, 4]
click at [307, 167] on div "var totalAmount = totalModelPrice + totalKleurPrice - totalDakafwerkingPrice ; …" at bounding box center [521, 254] width 702 height 388
click at [226, 244] on div "var totalAmount = totalModelPrice + totalKleurPrice - totalDakafwerkingPrice ; …" at bounding box center [521, 254] width 702 height 388
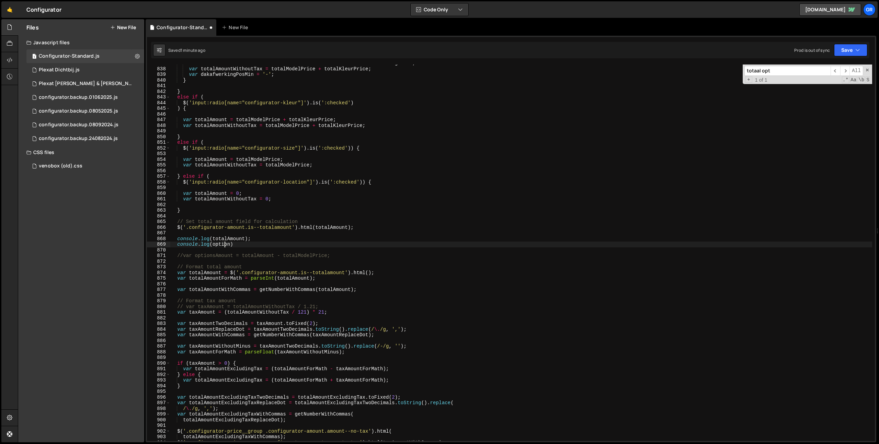
paste textarea "totalModelPrice"
click at [274, 243] on div "var totalAmount = totalModelPrice + totalKleurPrice - totalDakafwerkingPrice ; …" at bounding box center [521, 254] width 702 height 388
click at [855, 45] on button "Save" at bounding box center [850, 50] width 33 height 12
click at [840, 69] on div "Save to Staging S" at bounding box center [827, 67] width 71 height 7
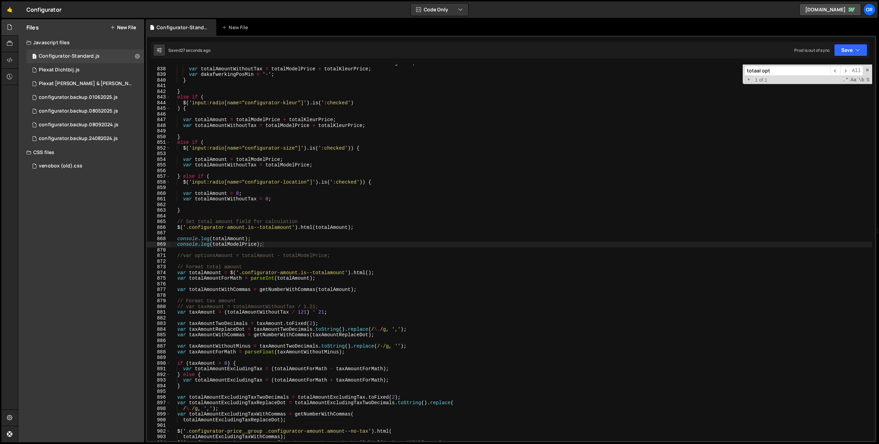
click at [183, 255] on div "var totalAmount = totalModelPrice + totalKleurPrice - totalDakafwerkingPrice ; …" at bounding box center [521, 254] width 702 height 388
type textarea "var optionsAmount = totalAmount - totalModelPrice;"
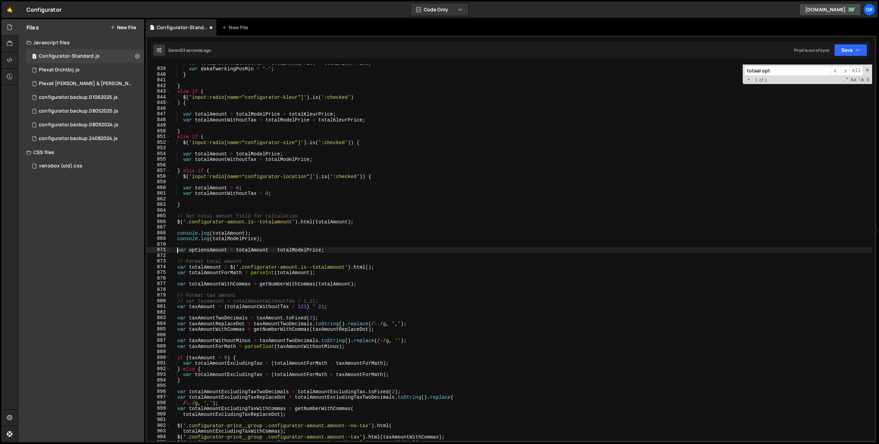
scroll to position [4746, 0]
click at [342, 253] on div "var totalAmountWithoutTax = totalModelPrice + totalKleurPrice ; var dakafwerkin…" at bounding box center [521, 254] width 702 height 388
click at [202, 252] on div "var totalAmountWithoutTax = totalModelPrice + totalKleurPrice ; var dakafwerkin…" at bounding box center [521, 254] width 702 height 388
click at [345, 251] on div "var totalAmountWithoutTax = totalModelPrice + totalKleurPrice ; var dakafwerkin…" at bounding box center [521, 254] width 702 height 388
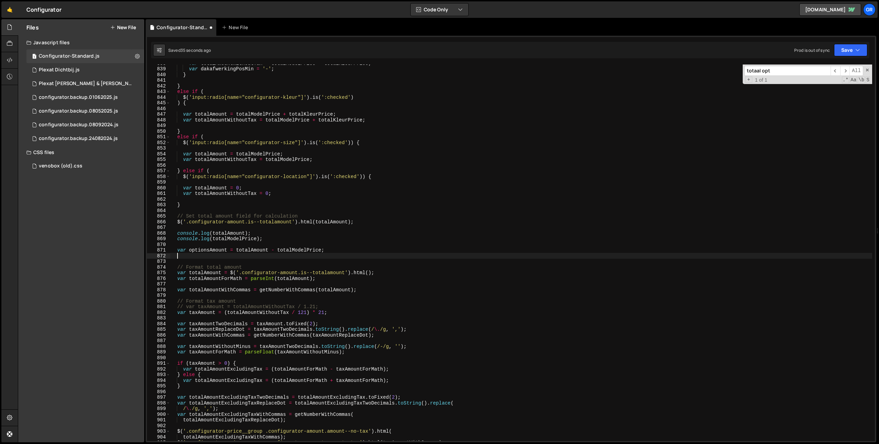
scroll to position [0, 0]
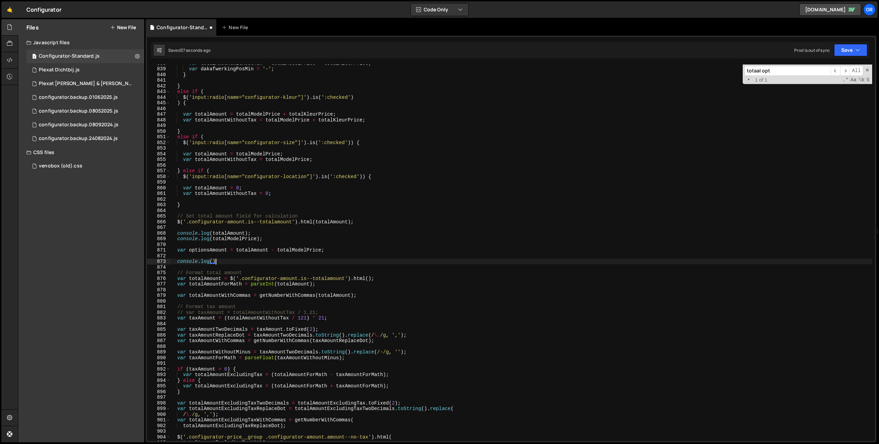
paste textarea "optionsAmount"
click at [228, 263] on div "var totalAmountWithoutTax = totalModelPrice + totalKleurPrice ; var dakafwerkin…" at bounding box center [521, 254] width 702 height 388
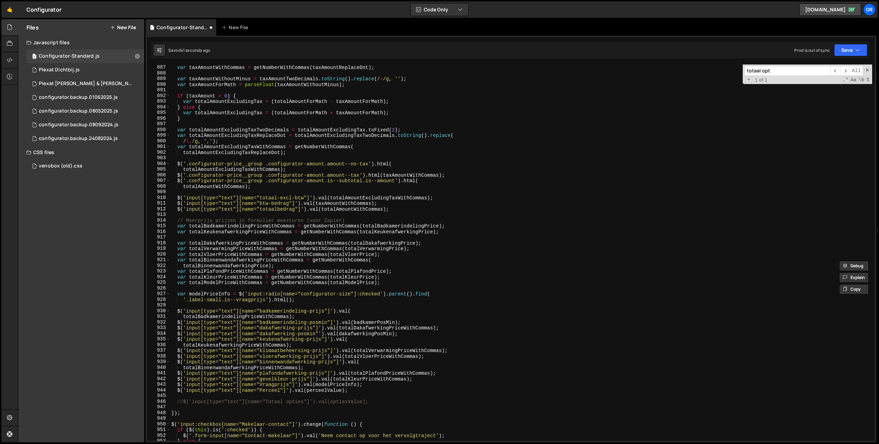
scroll to position [5099, 0]
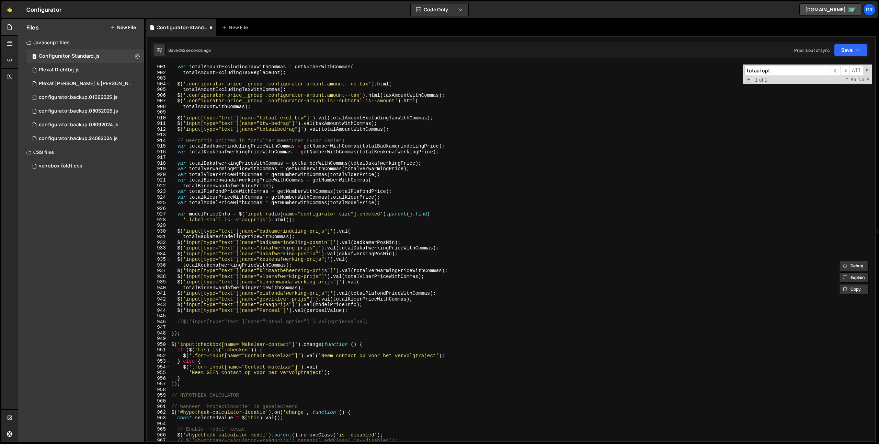
click at [350, 321] on div "var totalAmountExcludingTaxWithCommas = getNumberWithCommas ( totalAmountExclud…" at bounding box center [521, 258] width 702 height 388
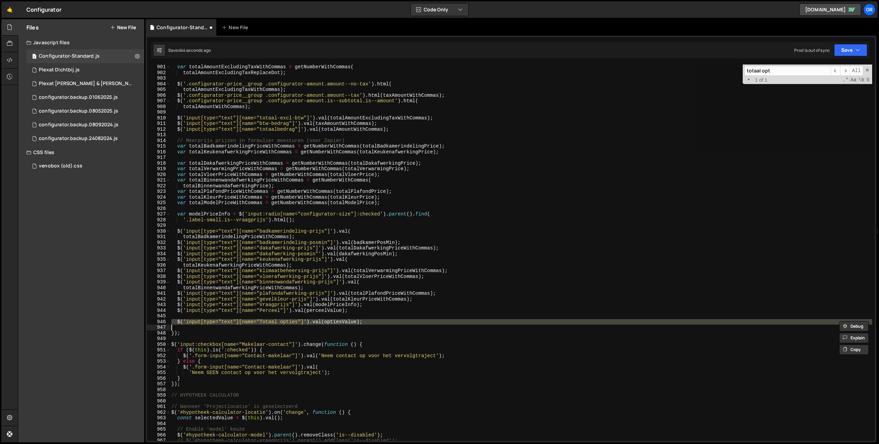
click at [350, 321] on div "var totalAmountExcludingTaxWithCommas = getNumberWithCommas ( totalAmountExclud…" at bounding box center [521, 253] width 702 height 377
click at [350, 321] on div "var totalAmountExcludingTaxWithCommas = getNumberWithCommas ( totalAmountExclud…" at bounding box center [521, 258] width 702 height 388
paste textarea "onsAmount"
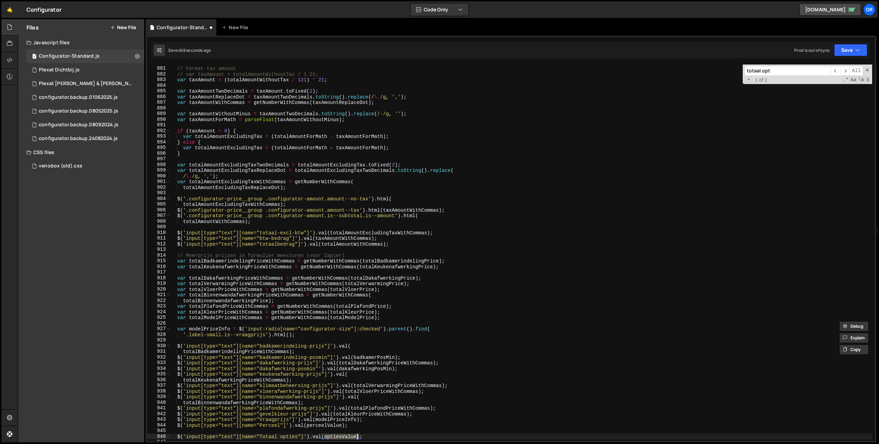
scroll to position [4828, 0]
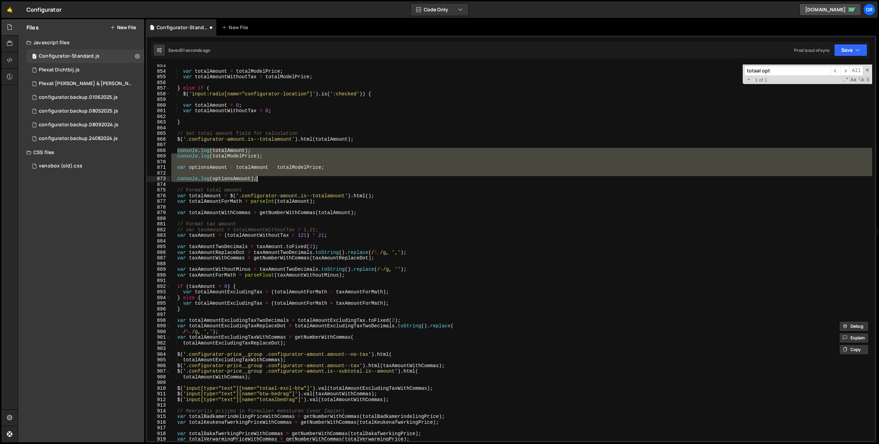
drag, startPoint x: 176, startPoint y: 151, endPoint x: 286, endPoint y: 180, distance: 113.8
click at [286, 180] on div "var totalAmount = totalModelPrice ; var totalAmountWithoutTax = totalModelPrice…" at bounding box center [521, 257] width 702 height 388
type textarea "console.log(optionsAmount);"
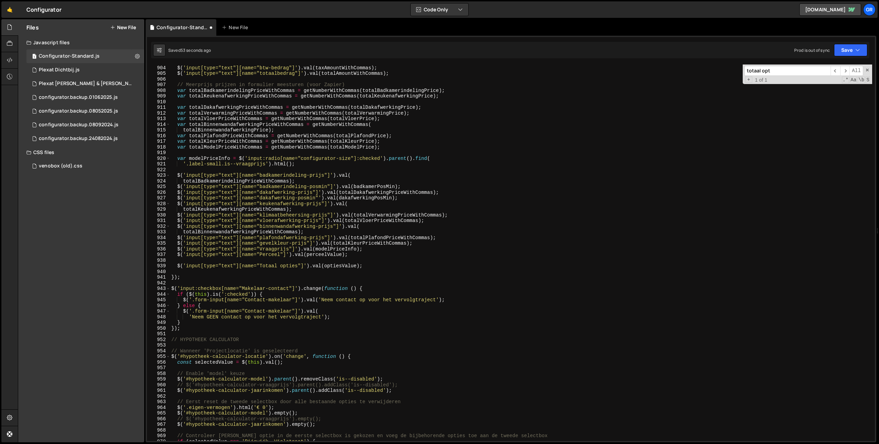
scroll to position [5117, 0]
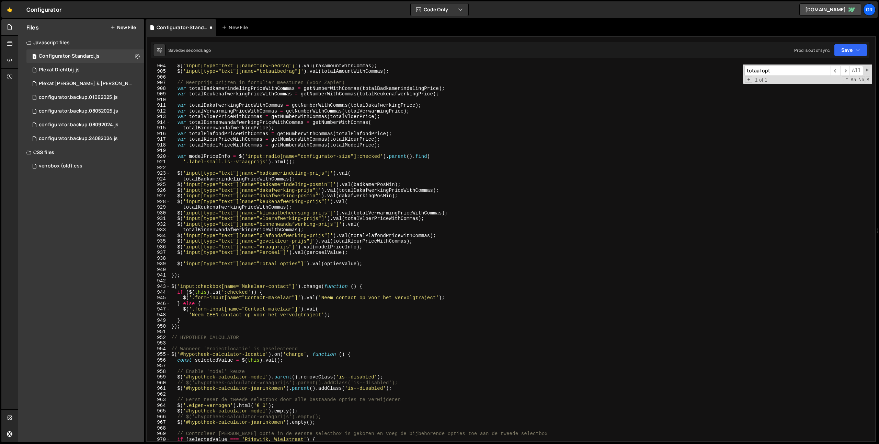
click at [363, 252] on div "$ ( 'input[type="text"][name="btw-bedrag"]' ) . val ( taxAmountWithCommas ) ; $…" at bounding box center [521, 257] width 702 height 388
type textarea "$('input[type="text"][name="Perceel"]').val(perceelValue);"
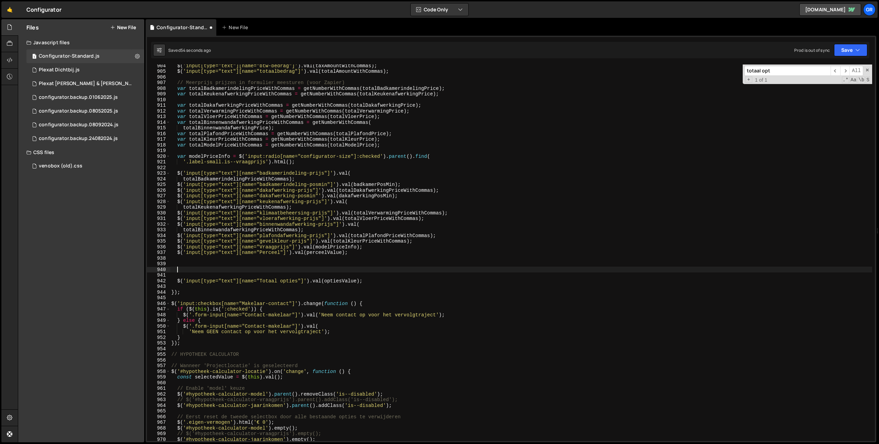
paste textarea "console.log(optionsAmount);"
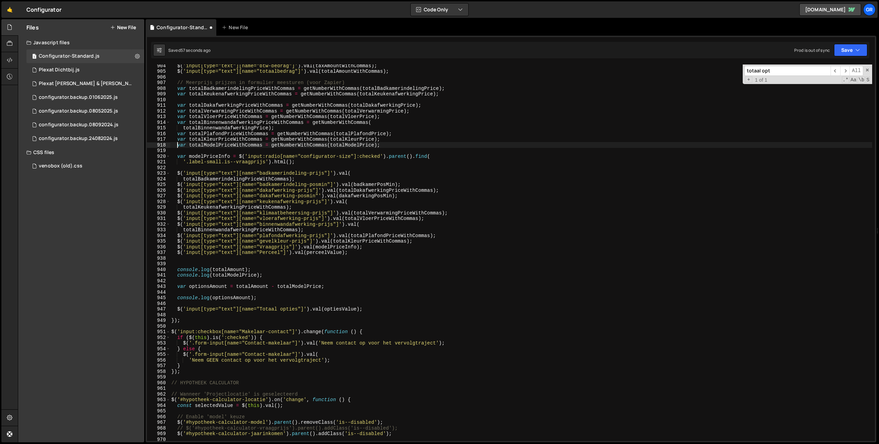
drag, startPoint x: 177, startPoint y: 147, endPoint x: 249, endPoint y: 145, distance: 71.4
click at [177, 147] on div "$ ( 'input[type="text"][name="btw-bedrag"]' ) . val ( taxAmountWithCommas ) ; $…" at bounding box center [521, 257] width 702 height 388
click at [389, 144] on div "$ ( 'input[type="text"][name="btw-bedrag"]' ) . val ( taxAmountWithCommas ) ; $…" at bounding box center [521, 257] width 702 height 388
click at [333, 286] on div "$ ( 'input[type="text"][name="btw-bedrag"]' ) . val ( taxAmountWithCommas ) ; $…" at bounding box center [521, 257] width 702 height 388
type textarea "var optionsAmount = totalAmount - totalModelPrice;"
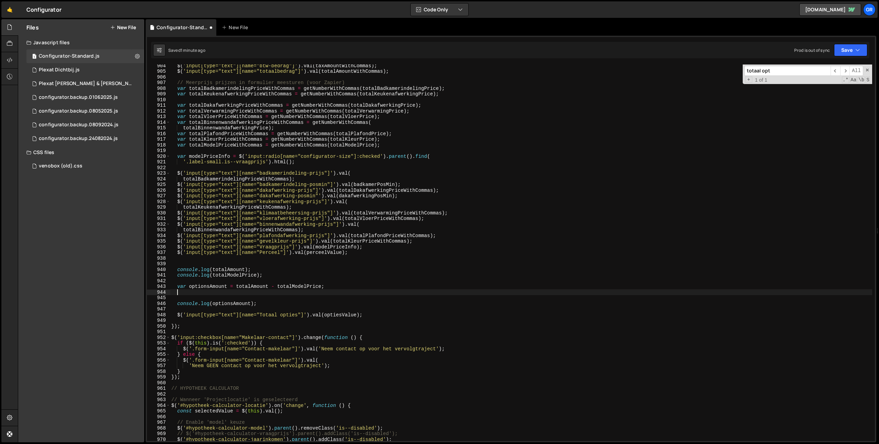
paste textarea "var totalModelPriceWithCommas = getNumberWithCommas(totalModelPrice);"
click at [201, 288] on div "$ ( 'input[type="text"][name="btw-bedrag"]' ) . val ( taxAmountWithCommas ) ; $…" at bounding box center [521, 257] width 702 height 388
click at [204, 292] on div "$ ( 'input[type="text"][name="btw-bedrag"]' ) . val ( taxAmountWithCommas ) ; $…" at bounding box center [521, 257] width 702 height 388
drag, startPoint x: 233, startPoint y: 293, endPoint x: 242, endPoint y: 297, distance: 9.7
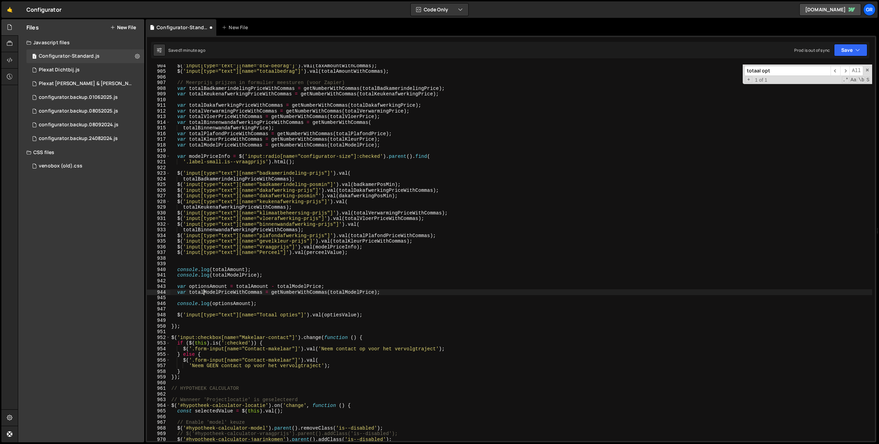
click at [233, 292] on div "$ ( 'input[type="text"][name="btw-bedrag"]' ) . val ( taxAmountWithCommas ) ; $…" at bounding box center [521, 257] width 702 height 388
paste textarea "optionsAmount"
click at [206, 294] on div "$ ( 'input[type="text"][name="btw-bedrag"]' ) . val ( taxAmountWithCommas ) ; $…" at bounding box center [521, 257] width 702 height 388
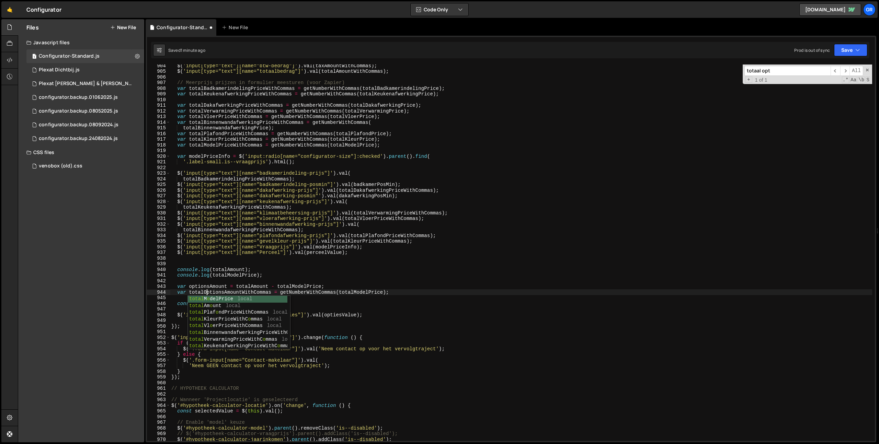
click at [211, 288] on div "$ ( 'input[type="text"][name="btw-bedrag"]' ) . val ( taxAmountWithCommas ) ; $…" at bounding box center [521, 257] width 702 height 388
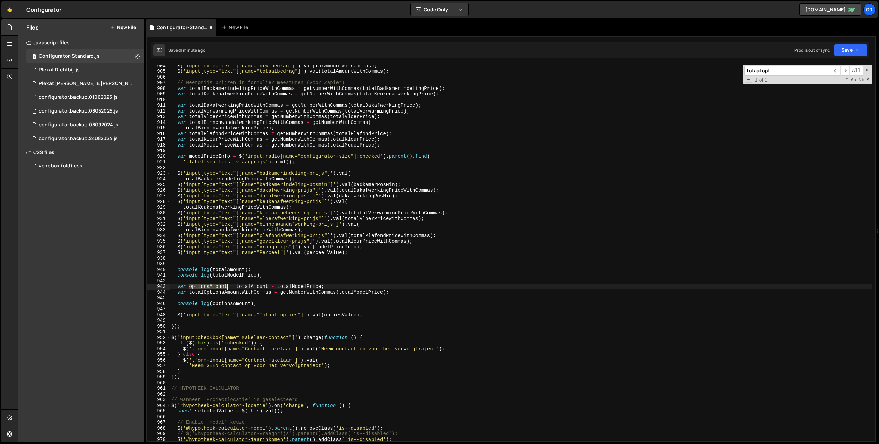
click at [211, 288] on div "$ ( 'input[type="text"][name="btw-bedrag"]' ) . val ( taxAmountWithCommas ) ; $…" at bounding box center [521, 257] width 702 height 388
click at [369, 291] on div "$ ( 'input[type="text"][name="btw-bedrag"]' ) . val ( taxAmountWithCommas ) ; $…" at bounding box center [521, 257] width 702 height 388
paste textarea "optionsAmount"
click at [236, 295] on div "$ ( 'input[type="text"][name="btw-bedrag"]' ) . val ( taxAmountWithCommas ) ; $…" at bounding box center [521, 257] width 702 height 388
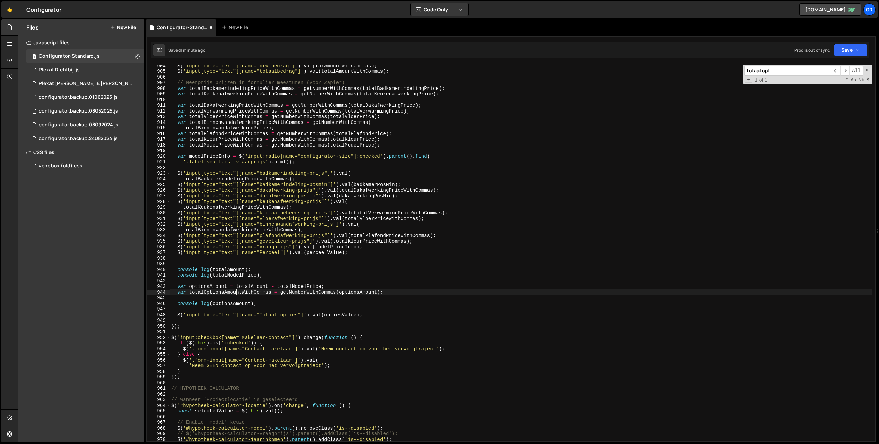
click at [236, 295] on div "$ ( 'input[type="text"][name="btw-bedrag"]' ) . val ( taxAmountWithCommas ) ; $…" at bounding box center [521, 257] width 702 height 388
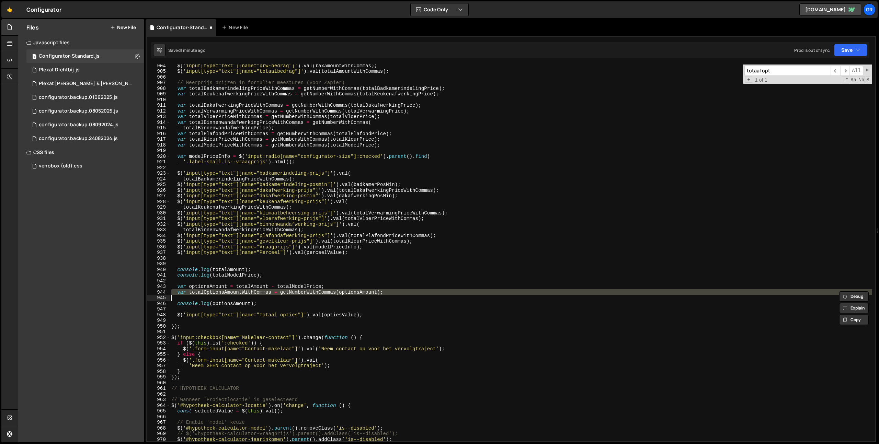
click at [224, 295] on div "$ ( 'input[type="text"][name="btw-bedrag"]' ) . val ( taxAmountWithCommas ) ; $…" at bounding box center [521, 253] width 702 height 377
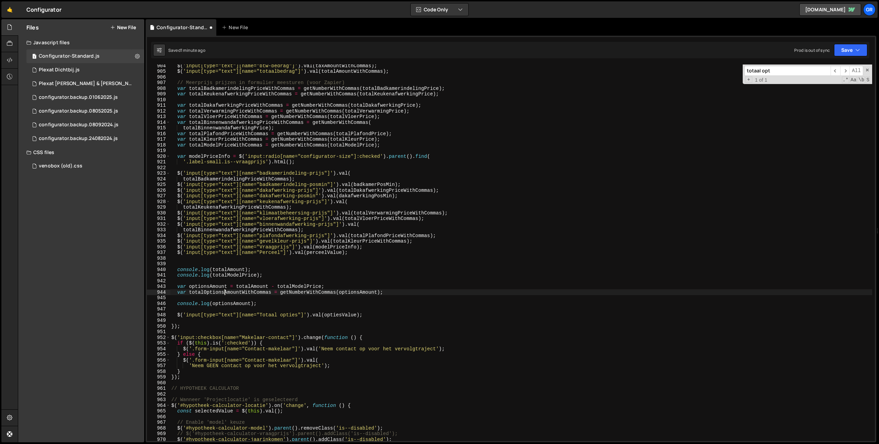
click at [224, 295] on div "$ ( 'input[type="text"][name="btw-bedrag"]' ) . val ( taxAmountWithCommas ) ; $…" at bounding box center [521, 257] width 702 height 388
click at [228, 304] on div "$ ( 'input[type="text"][name="btw-bedrag"]' ) . val ( taxAmountWithCommas ) ; $…" at bounding box center [521, 257] width 702 height 388
paste textarea "totalOptionsAmountWithCommas"
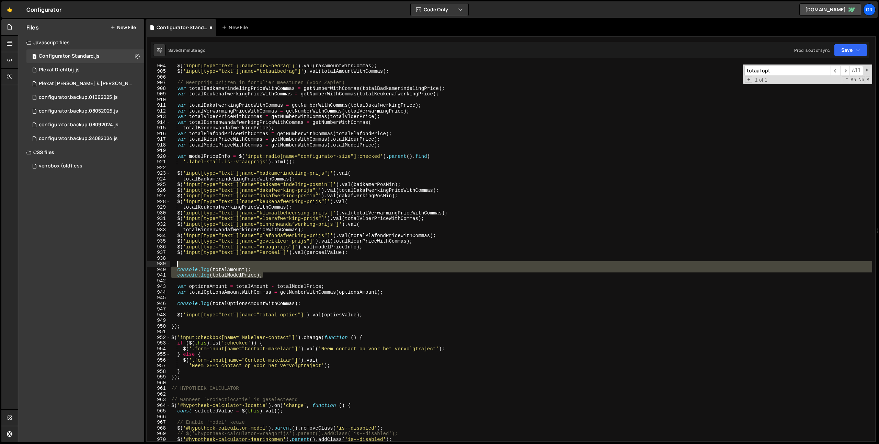
drag, startPoint x: 271, startPoint y: 270, endPoint x: 271, endPoint y: 263, distance: 7.2
click at [272, 263] on div "$ ( 'input[type="text"][name="btw-bedrag"]' ) . val ( taxAmountWithCommas ) ; $…" at bounding box center [521, 257] width 702 height 388
type textarea "console.log(totalAmount);"
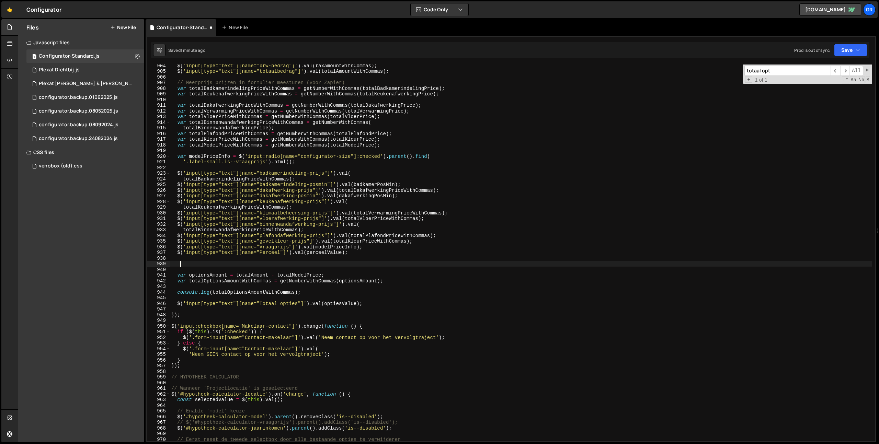
click at [253, 292] on div "$ ( 'input[type="text"][name="btw-bedrag"]' ) . val ( taxAmountWithCommas ) ; $…" at bounding box center [521, 257] width 702 height 388
click at [346, 304] on div "$ ( 'input[type="text"][name="btw-bedrag"]' ) . val ( taxAmountWithCommas ) ; $…" at bounding box center [521, 257] width 702 height 388
paste textarea "totalOptionsAmountWithCommas"
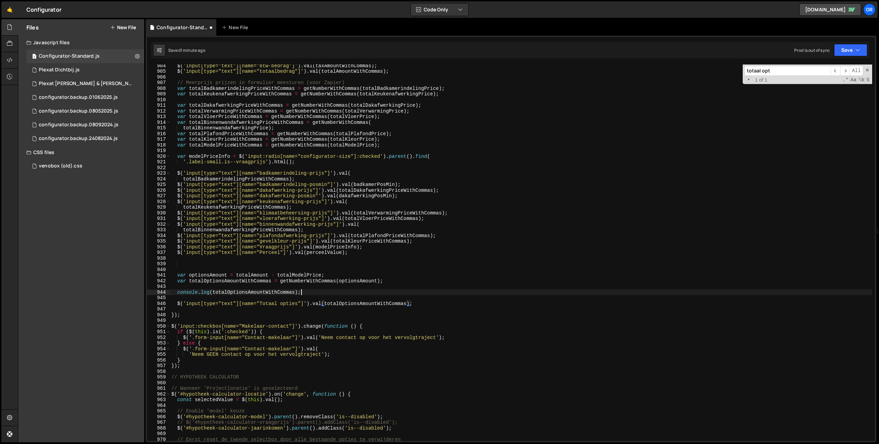
drag, startPoint x: 327, startPoint y: 292, endPoint x: 334, endPoint y: 292, distance: 7.6
click at [327, 292] on div "$ ( 'input[type="text"][name="btw-bedrag"]' ) . val ( taxAmountWithCommas ) ; $…" at bounding box center [521, 257] width 702 height 388
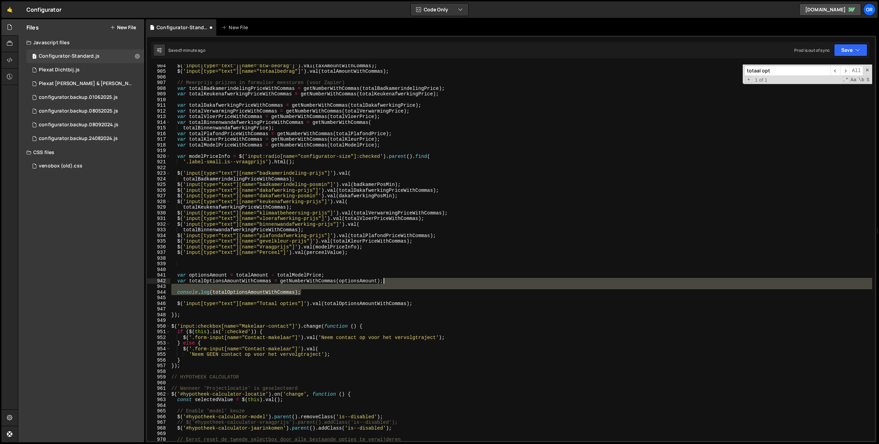
click at [411, 282] on div "$ ( 'input[type="text"][name="btw-bedrag"]' ) . val ( taxAmountWithCommas ) ; $…" at bounding box center [521, 257] width 702 height 388
drag, startPoint x: 268, startPoint y: 291, endPoint x: 287, endPoint y: 291, distance: 18.9
click at [268, 291] on div "$ ( 'input[type="text"][name="btw-bedrag"]' ) . val ( taxAmountWithCommas ) ; $…" at bounding box center [521, 253] width 702 height 377
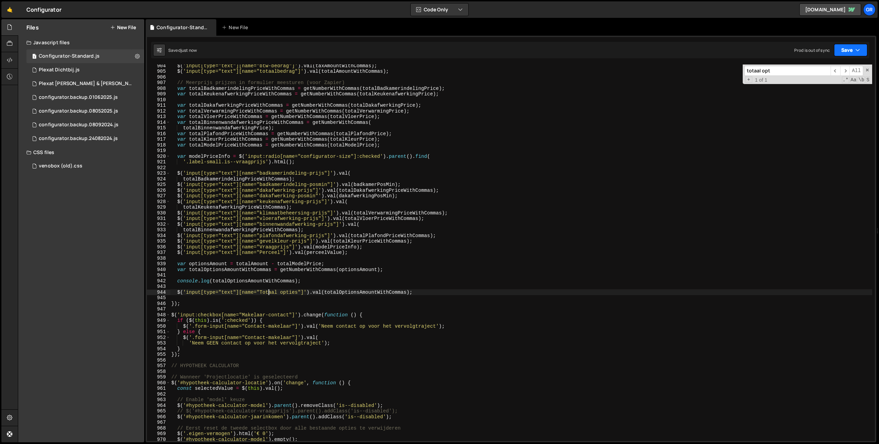
click at [847, 48] on button "Save" at bounding box center [850, 50] width 33 height 12
click at [838, 60] on div "Save to Staging S Saved just now Save to Production S Saved [DATE] Save to Gith…" at bounding box center [827, 82] width 83 height 45
click at [840, 53] on button "Save" at bounding box center [850, 50] width 33 height 12
drag, startPoint x: 834, startPoint y: 66, endPoint x: 823, endPoint y: 69, distance: 10.8
click at [834, 66] on div "Save to Staging S" at bounding box center [827, 67] width 71 height 7
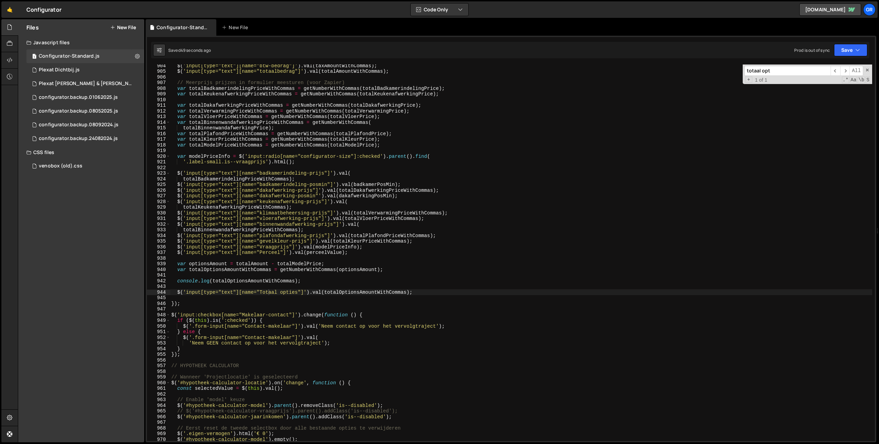
drag, startPoint x: 283, startPoint y: 293, endPoint x: 305, endPoint y: 296, distance: 22.3
click at [283, 293] on div "$ ( 'input[type="text"][name="btw-bedrag"]' ) . val ( taxAmountWithCommas ) ; $…" at bounding box center [521, 257] width 702 height 388
click at [380, 281] on div "$ ( 'input[type="text"][name="btw-bedrag"]' ) . val ( taxAmountWithCommas ) ; $…" at bounding box center [521, 257] width 702 height 388
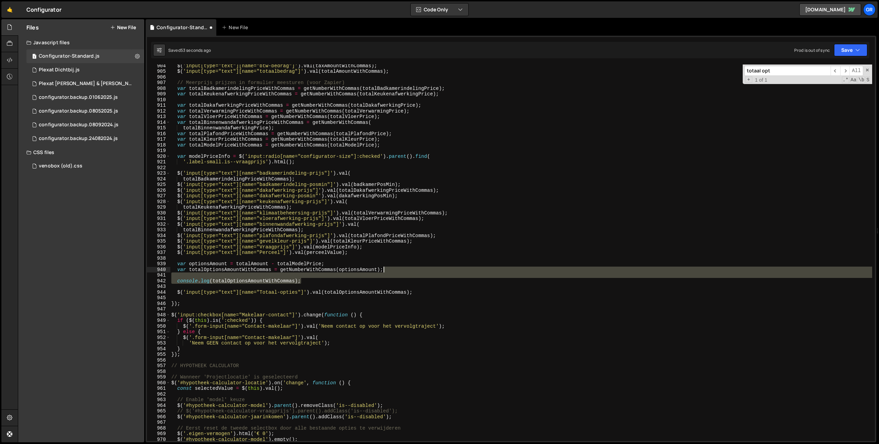
click at [390, 271] on div "$ ( 'input[type="text"][name="btw-bedrag"]' ) . val ( taxAmountWithCommas ) ; $…" at bounding box center [521, 257] width 702 height 388
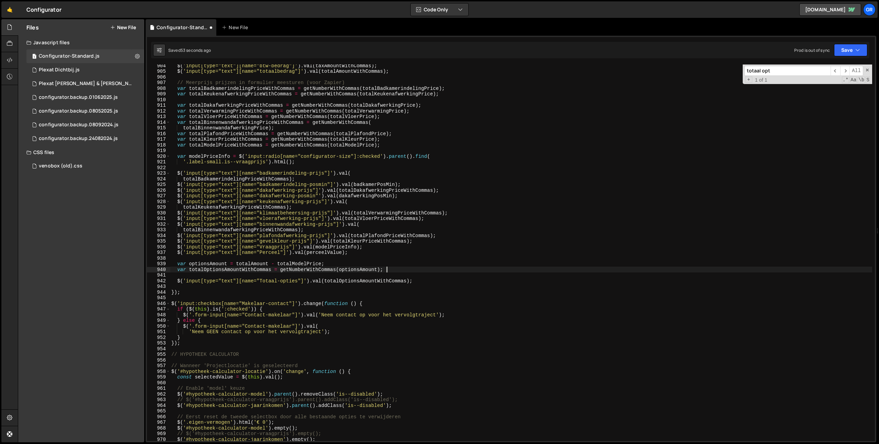
scroll to position [0, 14]
drag, startPoint x: 178, startPoint y: 270, endPoint x: 228, endPoint y: 256, distance: 52.8
click at [178, 270] on div "$ ( 'input[type="text"][name="btw-bedrag"]' ) . val ( taxAmountWithCommas ) ; $…" at bounding box center [521, 257] width 702 height 388
click at [387, 145] on div "$ ( 'input[type="text"][name="btw-bedrag"]' ) . val ( taxAmountWithCommas ) ; $…" at bounding box center [521, 257] width 702 height 388
type textarea "var totalModelPriceWithCommas = getNumberWithCommas(totalModelPrice);"
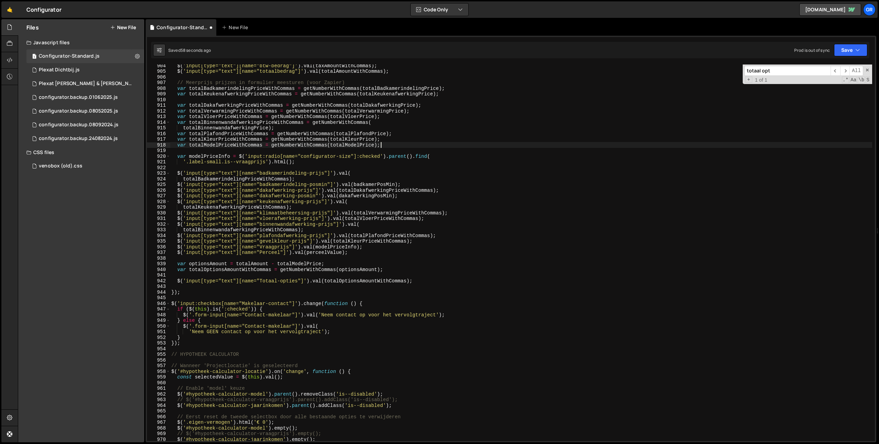
scroll to position [0, 0]
paste textarea "var totalOptionsAmountWithCommas = getNumberWithCommas(optionsAmount);"
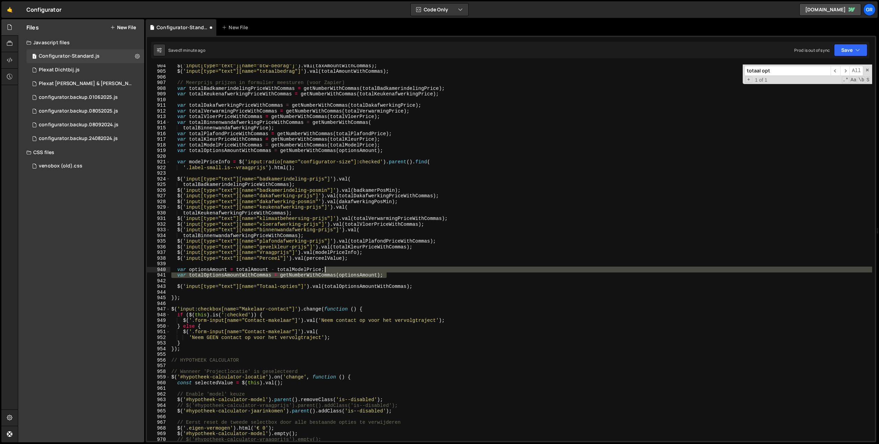
drag, startPoint x: 393, startPoint y: 274, endPoint x: 383, endPoint y: 272, distance: 10.3
click at [392, 269] on div "$ ( 'input[type="text"][name="btw-bedrag"]' ) . val ( taxAmountWithCommas ) ; $…" at bounding box center [521, 257] width 702 height 388
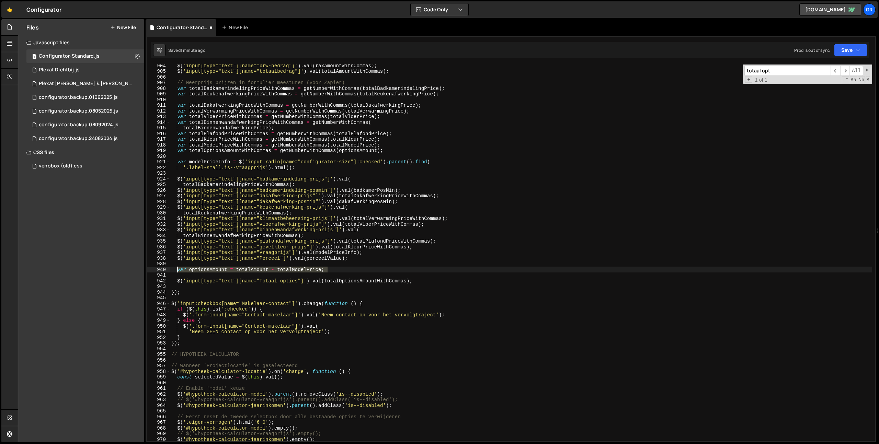
drag, startPoint x: 177, startPoint y: 269, endPoint x: 285, endPoint y: 279, distance: 108.6
click at [178, 269] on div "$ ( 'input[type="text"][name="btw-bedrag"]' ) . val ( taxAmountWithCommas ) ; $…" at bounding box center [521, 257] width 702 height 388
click at [361, 261] on div "$ ( 'input[type="text"][name="btw-bedrag"]' ) . val ( taxAmountWithCommas ) ; $…" at bounding box center [521, 257] width 702 height 388
type textarea "var optionsAmount = totalAmount - totalModelPrice;"
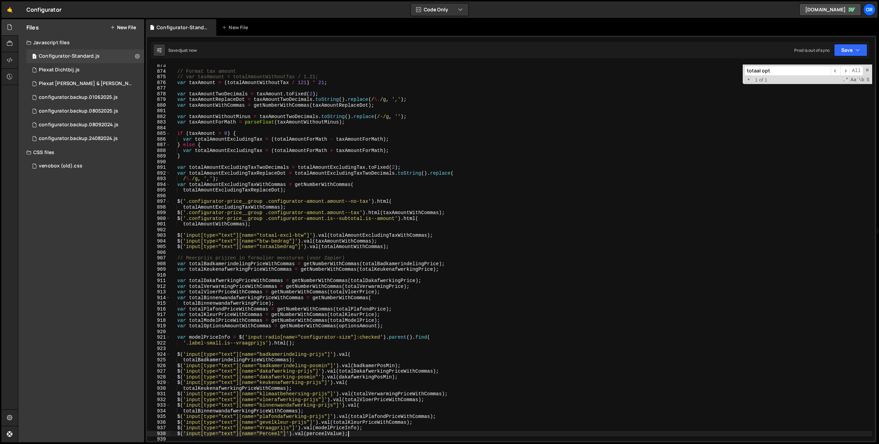
scroll to position [4933, 0]
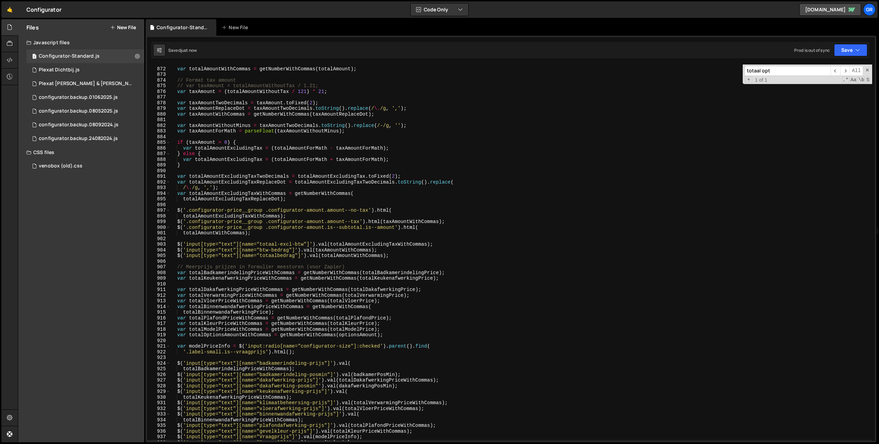
click at [403, 258] on div "var totalAmountWithCommas = getNumberWithCommas ( totalAmount ) ; // Format tax…" at bounding box center [521, 254] width 702 height 388
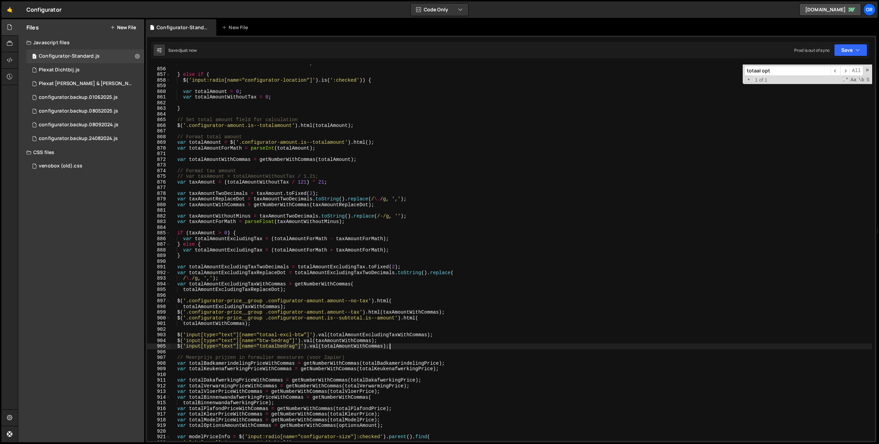
scroll to position [4842, 0]
click at [369, 162] on div "var totalAmountWithoutTax = totalModelPrice ; } else if ( $ ( 'input:radio[name…" at bounding box center [521, 255] width 702 height 388
type textarea "var totalAmountWithCommas = getNumberWithCommas(totalAmount);"
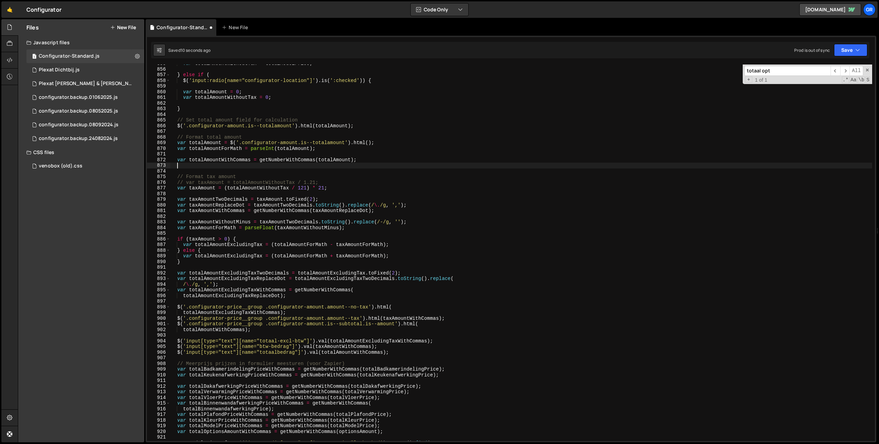
paste textarea "var optionsAmount = totalAmount - totalModelPrice;"
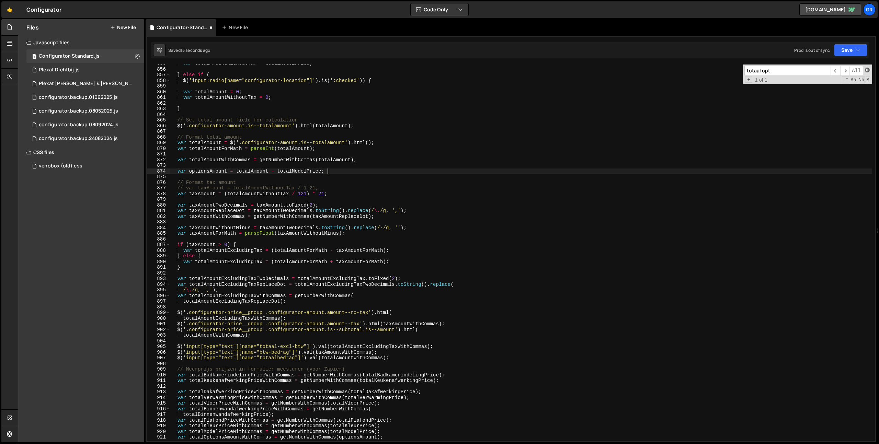
drag, startPoint x: 867, startPoint y: 71, endPoint x: 857, endPoint y: 55, distance: 19.4
click at [867, 71] on span at bounding box center [867, 70] width 5 height 5
click at [857, 54] on button "Save" at bounding box center [850, 50] width 33 height 12
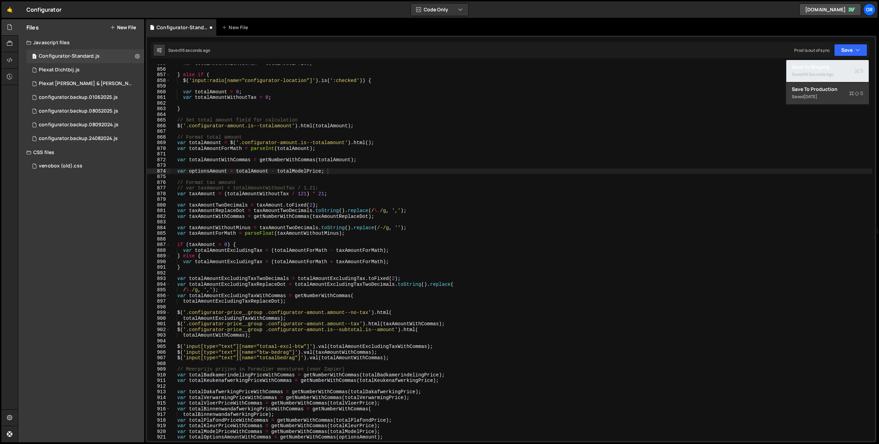
click at [840, 66] on div "Save to Staging S" at bounding box center [827, 67] width 71 height 7
type textarea "var taxAmountTwoDecimals = taxAmount.toFixed(2);"
click at [448, 208] on div "var totalAmountWithoutTax = totalModelPrice ; } else if ( $ ( 'input:radio[name…" at bounding box center [521, 255] width 702 height 388
click at [862, 49] on button "Save" at bounding box center [850, 50] width 33 height 12
click at [827, 91] on div "Save to Production S" at bounding box center [827, 89] width 71 height 7
